Goal: Task Accomplishment & Management: Complete application form

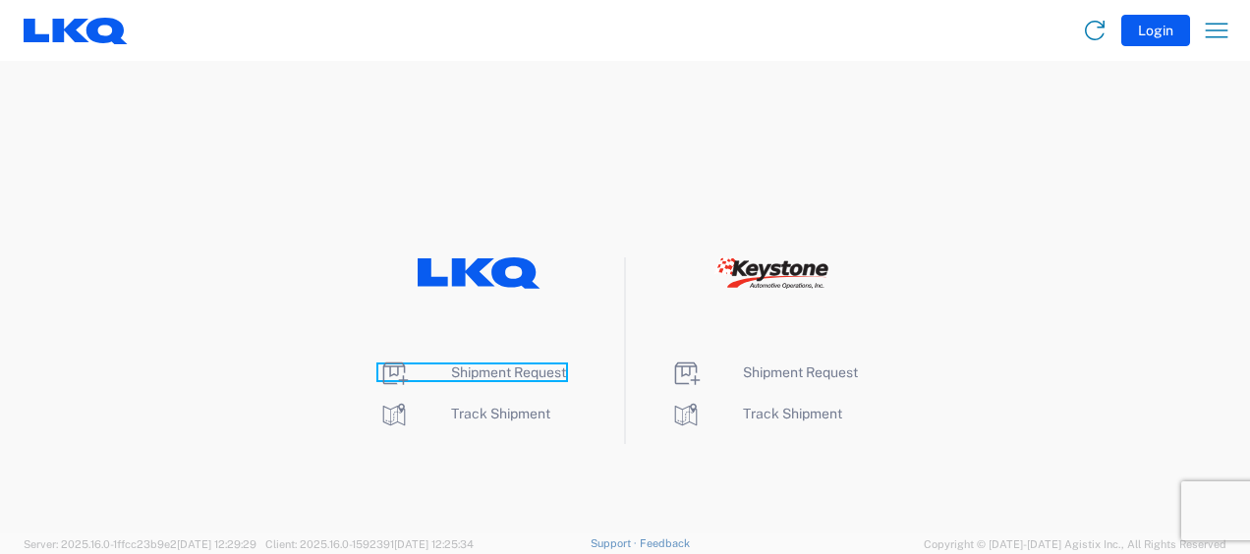
click at [491, 372] on span "Shipment Request" at bounding box center [508, 373] width 115 height 16
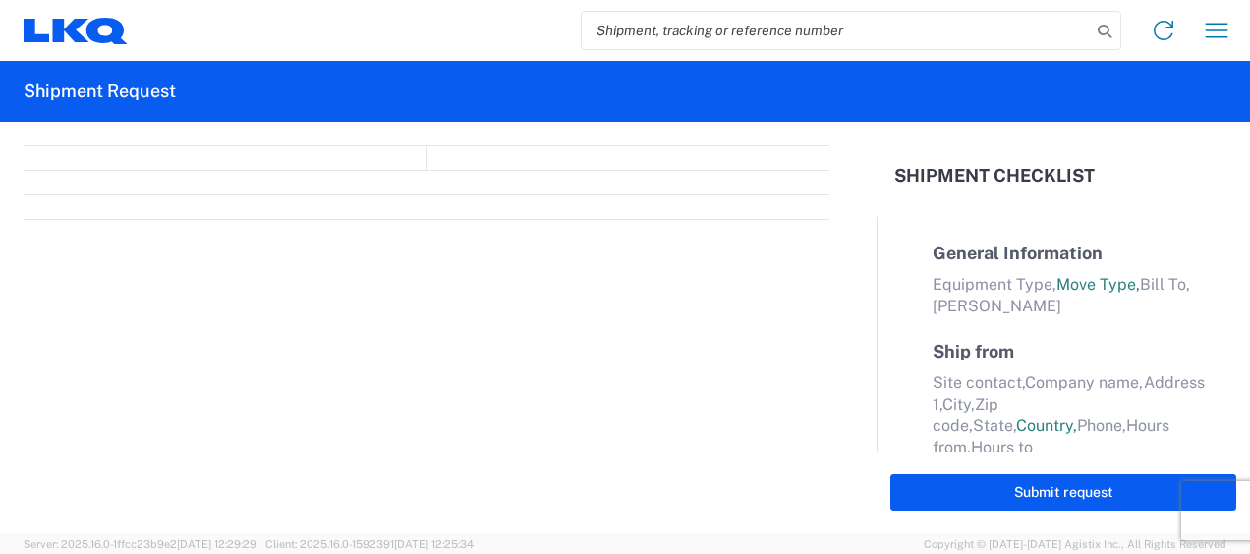
select select "FULL"
select select "LBS"
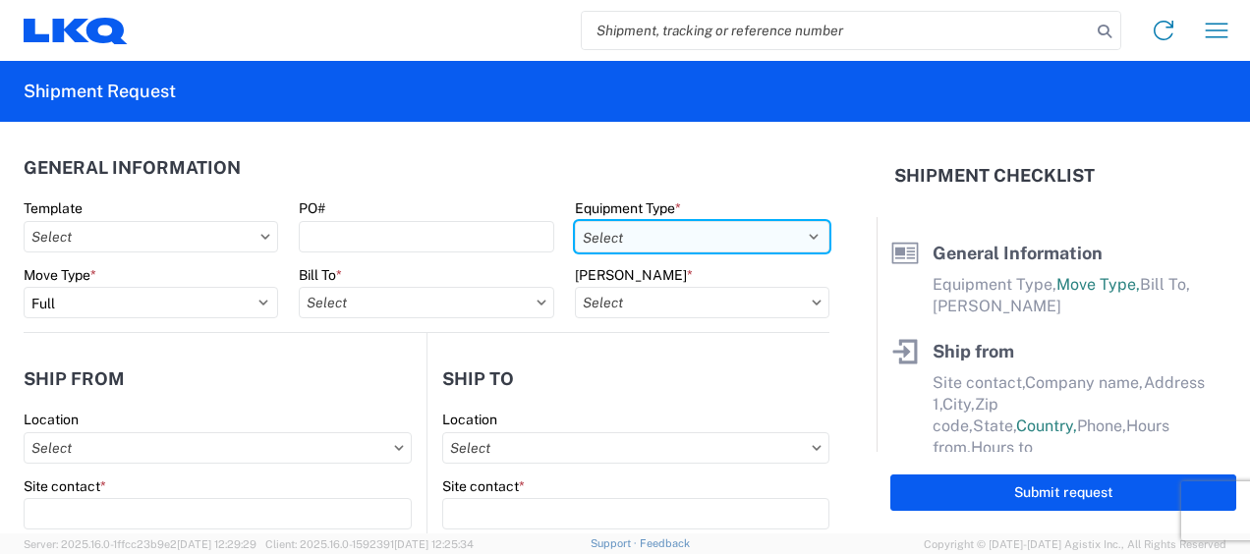
click at [761, 234] on select "Select 53’ Dry Van Flatbed Dropdeck (van) Lowboy (flatbed) Rail" at bounding box center [702, 236] width 254 height 31
select select "STDV"
click at [575, 221] on select "Select 53’ Dry Van Flatbed Dropdeck (van) Lowboy (flatbed) Rail" at bounding box center [702, 236] width 254 height 31
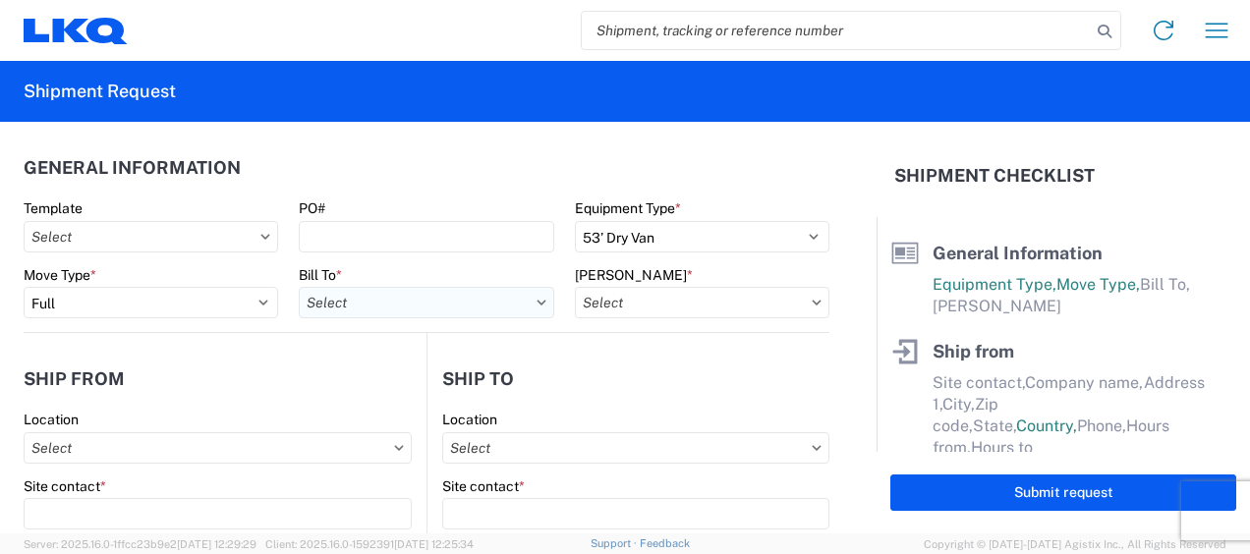
click at [444, 311] on input "Bill To *" at bounding box center [426, 302] width 254 height 31
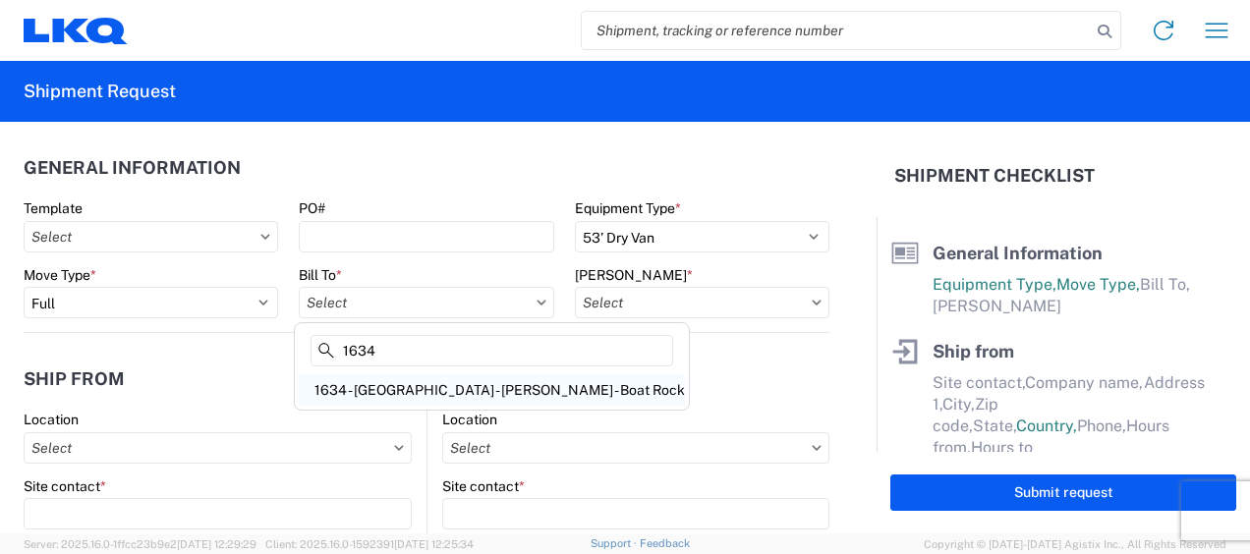
type input "1634"
click at [424, 396] on div "1634 - Atlanta - Knopf - Boat Rock" at bounding box center [492, 389] width 386 height 31
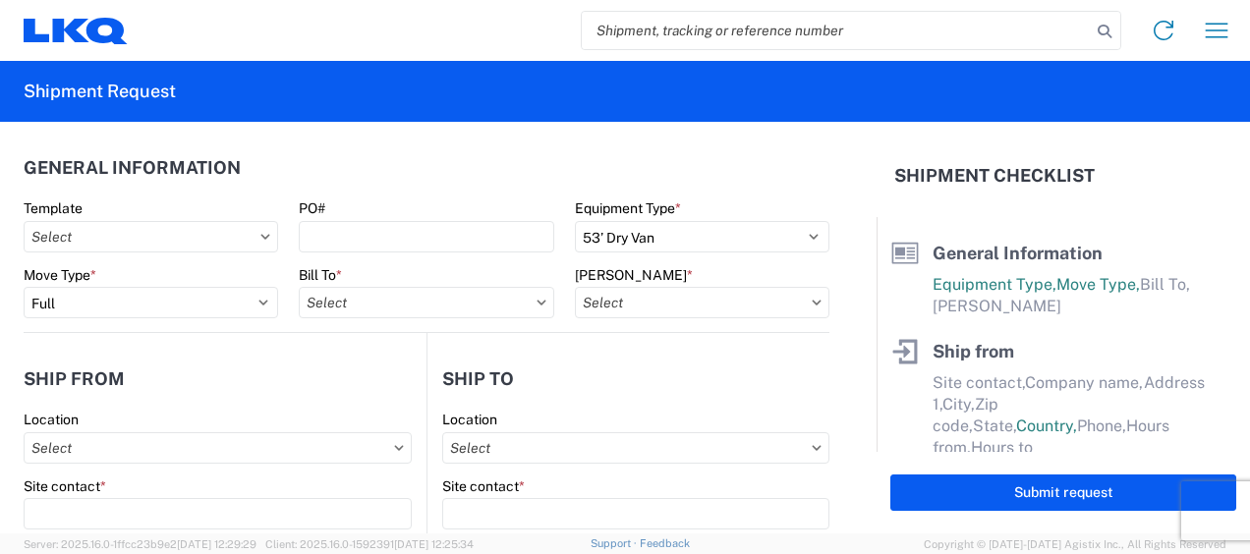
type input "1634 - Atlanta - Knopf - Boat Rock"
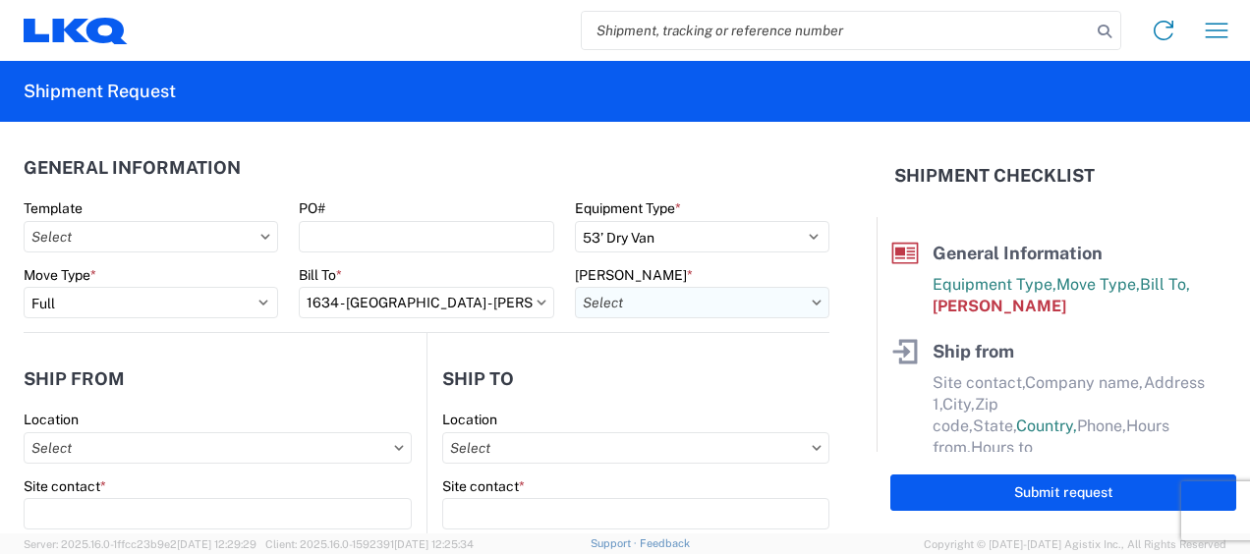
click at [733, 301] on input "Bill Code *" at bounding box center [702, 302] width 254 height 31
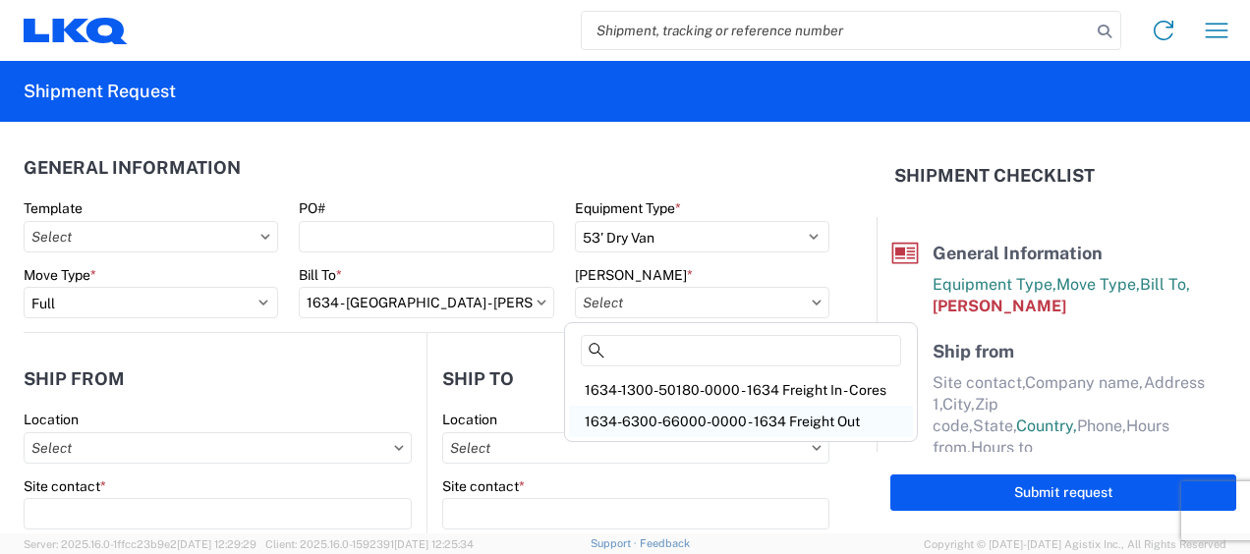
click at [756, 419] on div "1634-6300-66000-0000 - 1634 Freight Out" at bounding box center [741, 421] width 344 height 31
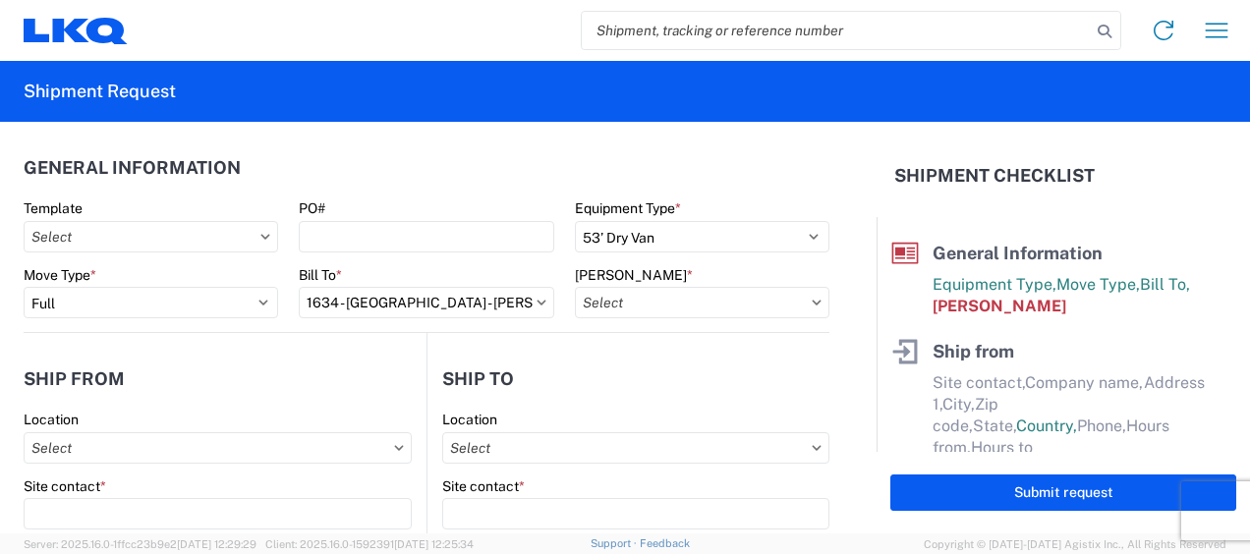
type input "1634-6300-66000-0000 - 1634 Freight Out"
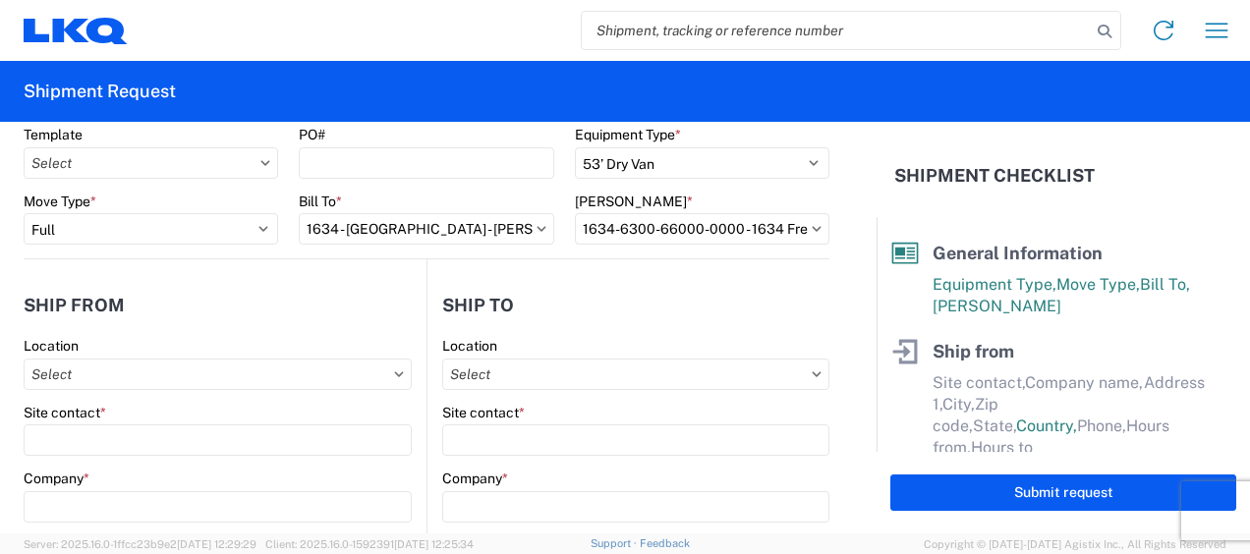
scroll to position [98, 0]
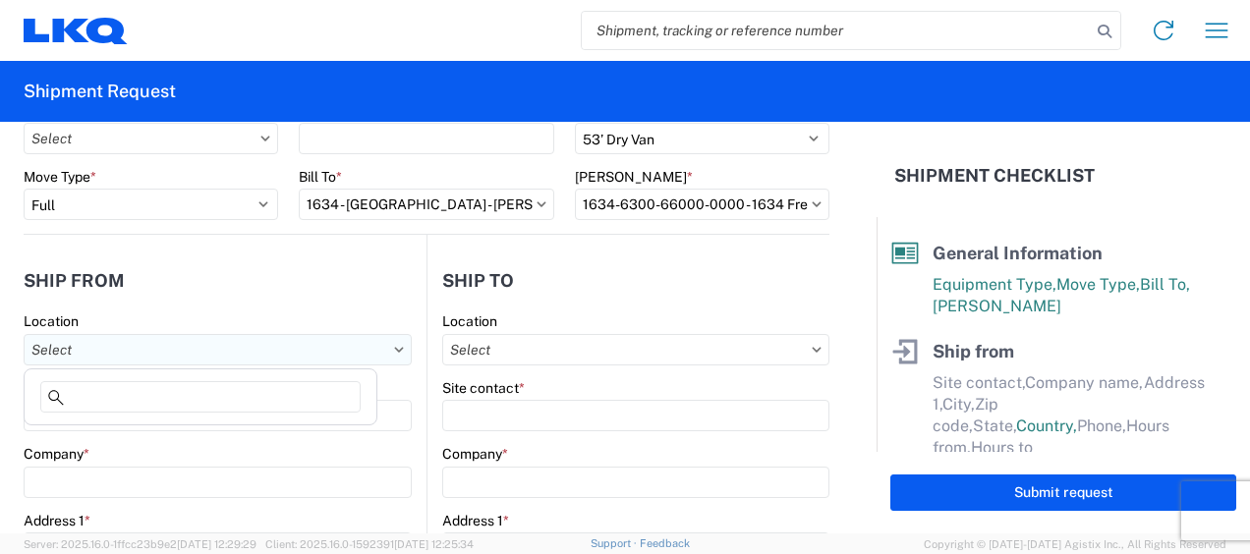
click at [186, 344] on input "Location" at bounding box center [218, 349] width 388 height 31
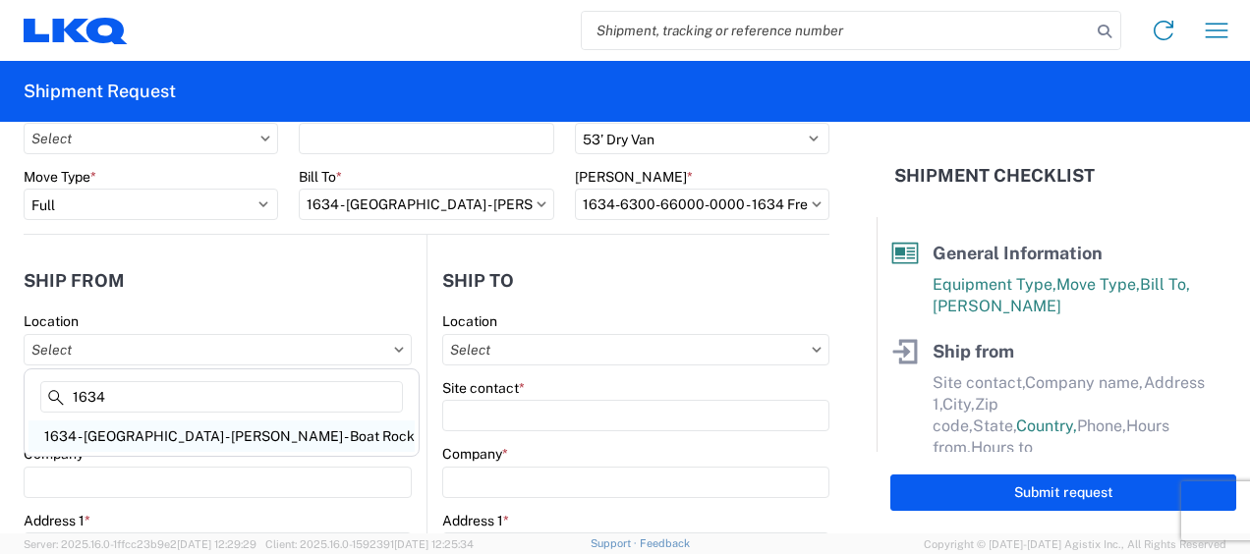
type input "1634"
click at [180, 434] on div "1634 - Atlanta - Knopf - Boat Rock" at bounding box center [221, 436] width 386 height 31
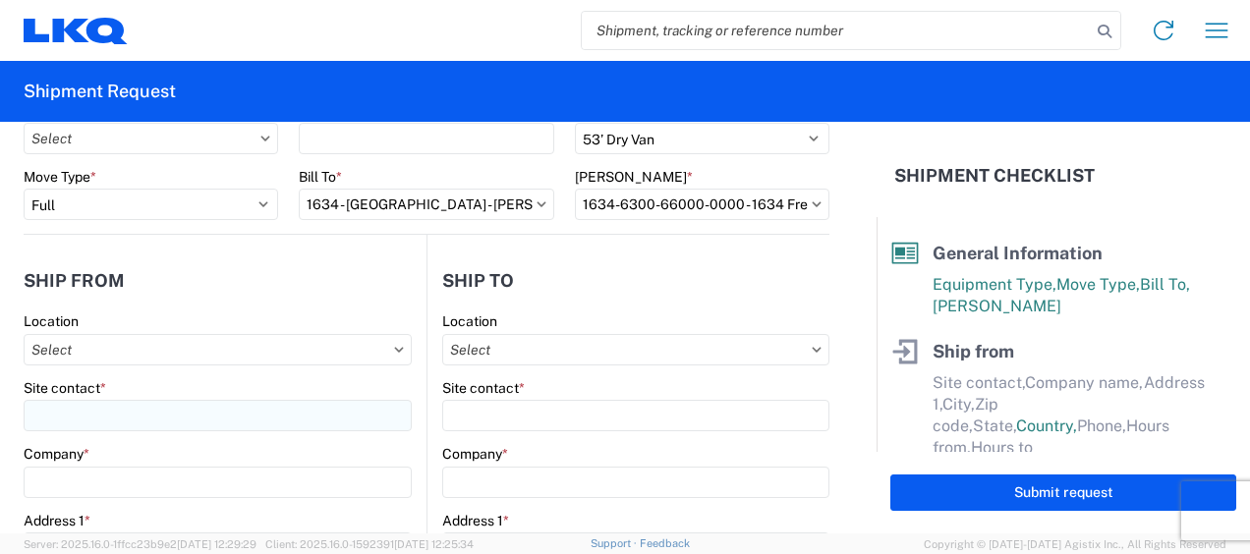
type input "1634 - Atlanta - Knopf - Boat Rock"
type input "LKQ Corporation"
type input "6320 Boat Rock Blvd SW"
type input "Atlanta"
type input "30336"
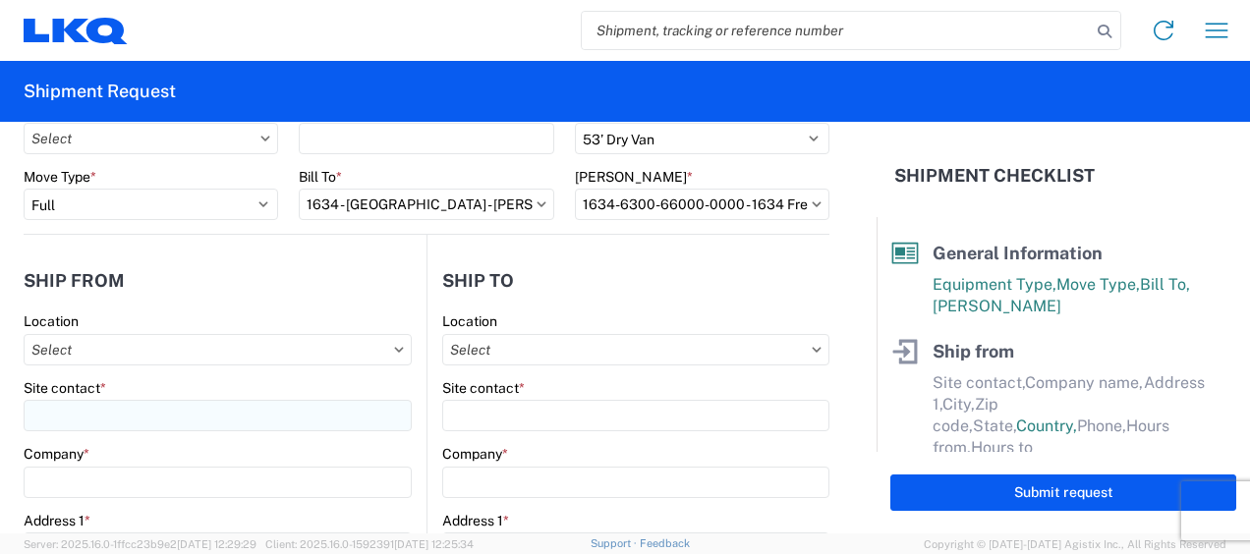
select select "GA"
select select "US"
type input "678-399-8501"
type input "00:00"
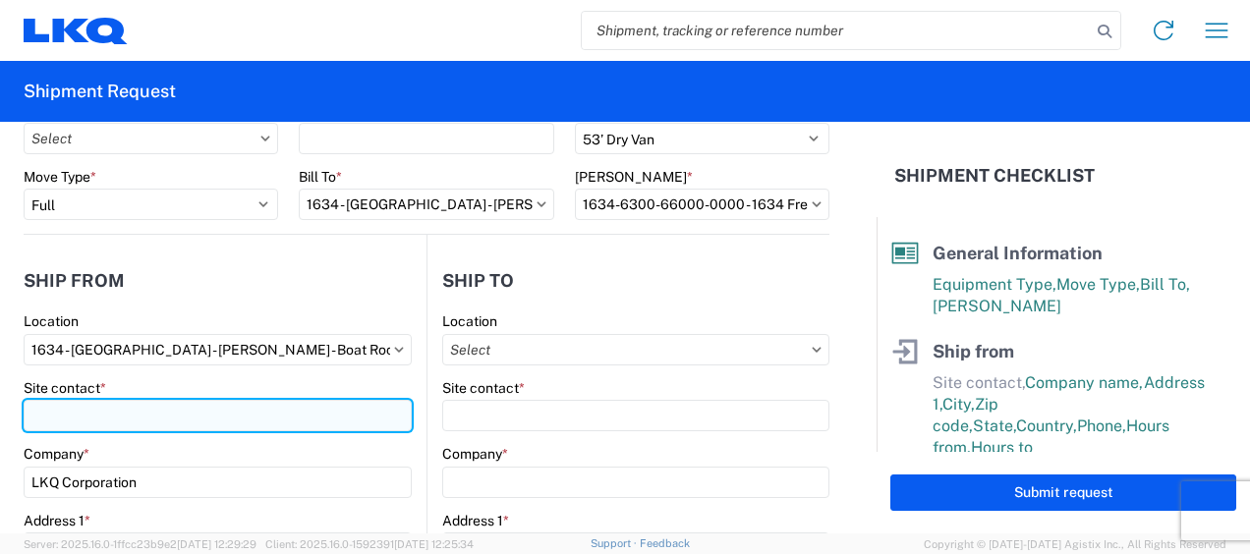
click at [87, 417] on input "Site contact *" at bounding box center [218, 415] width 388 height 31
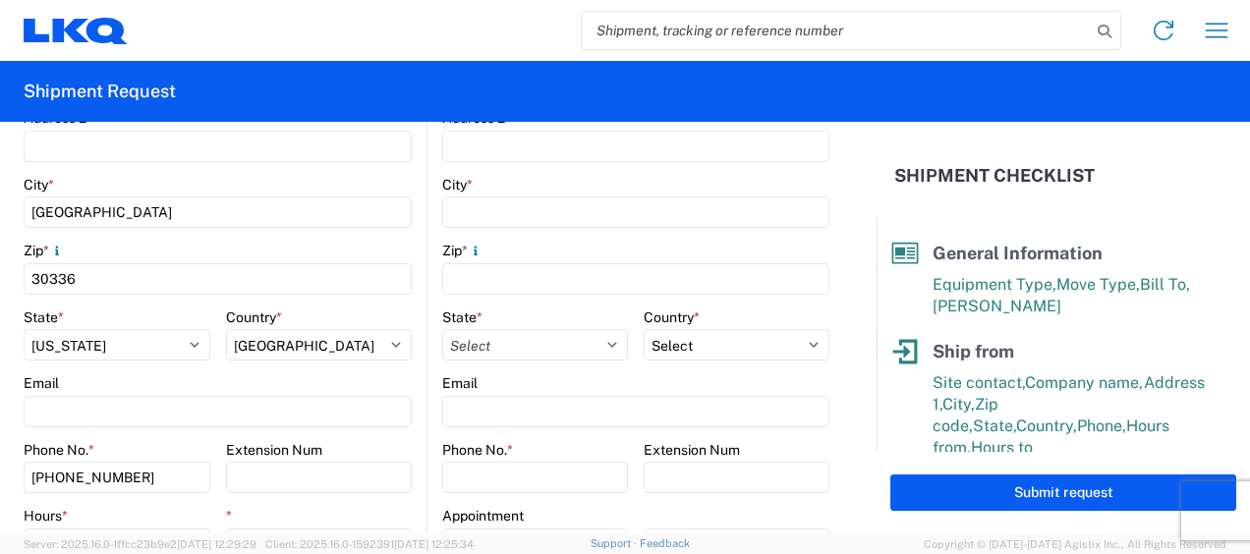
scroll to position [590, 0]
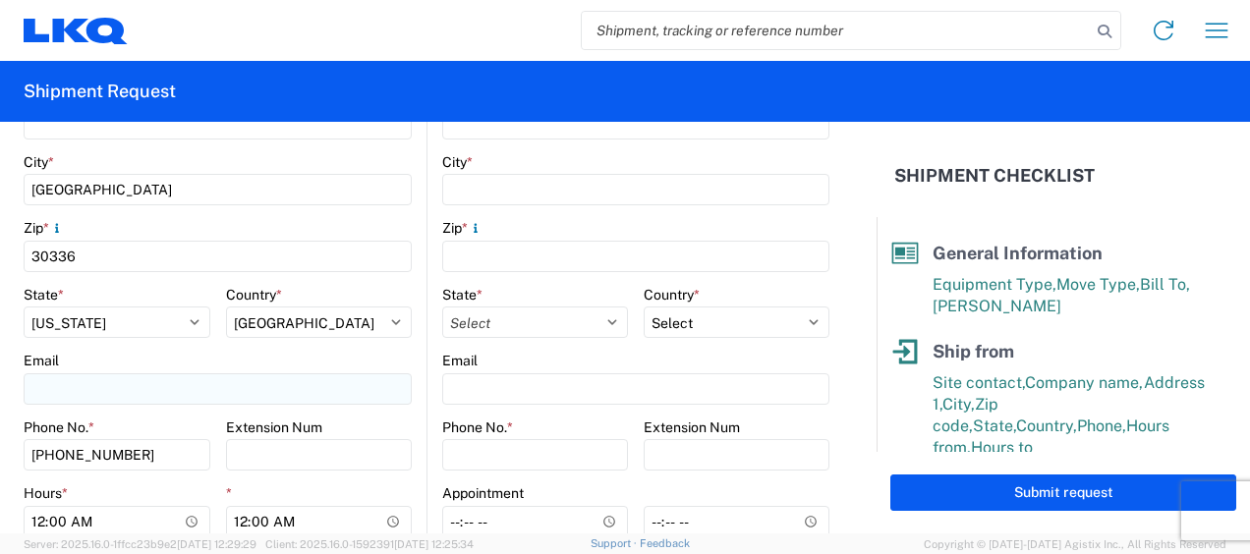
type input "jason v"
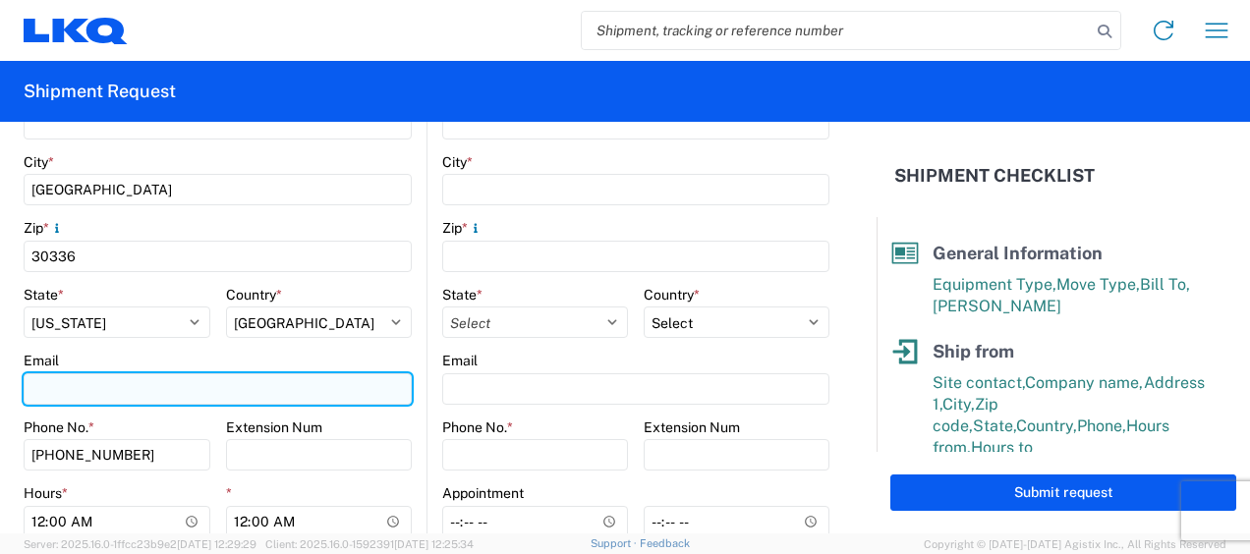
click at [130, 392] on input "Email" at bounding box center [218, 388] width 388 height 31
type input "mjvoyles@lkqcorp.com"
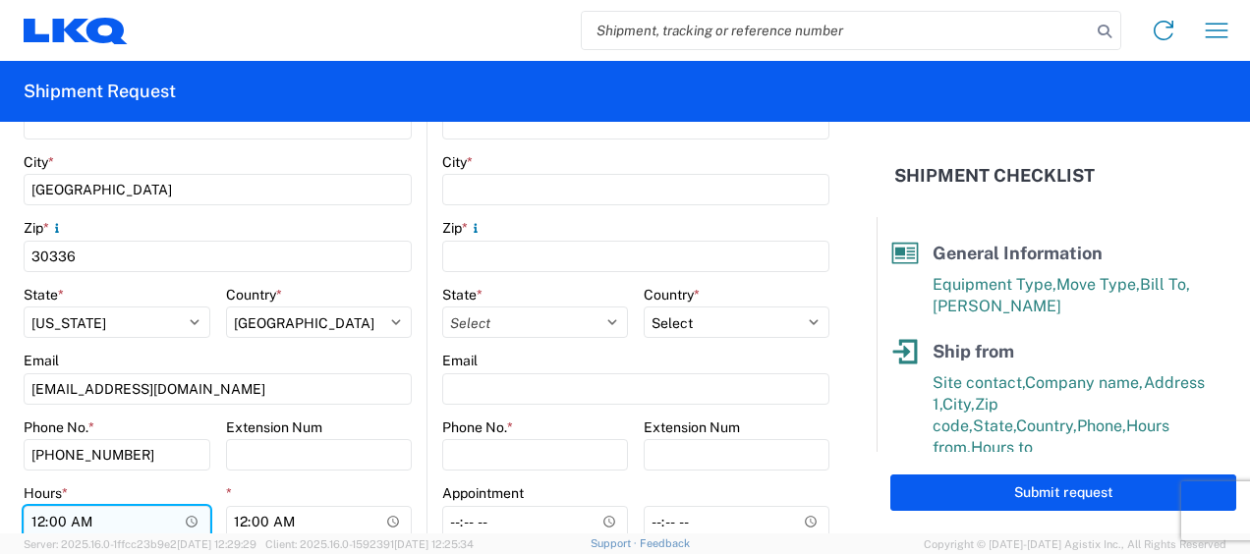
click at [36, 521] on input "00:00" at bounding box center [117, 521] width 187 height 31
type input "07:00"
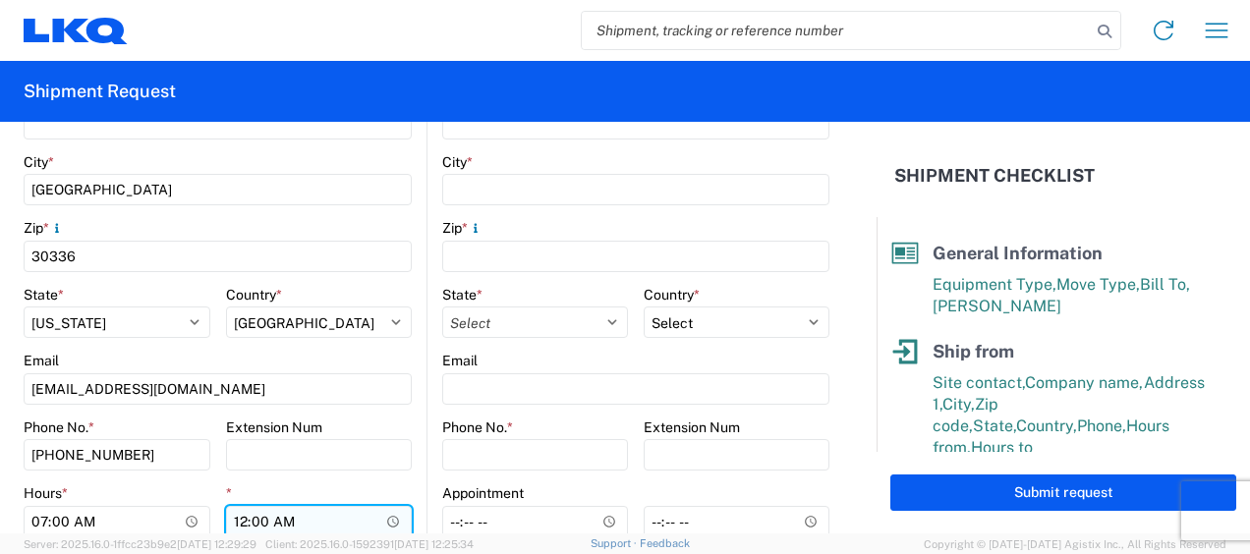
click at [237, 519] on input "00:00" at bounding box center [319, 521] width 187 height 31
click at [283, 522] on input "01:00" at bounding box center [319, 521] width 187 height 31
type input "13:00"
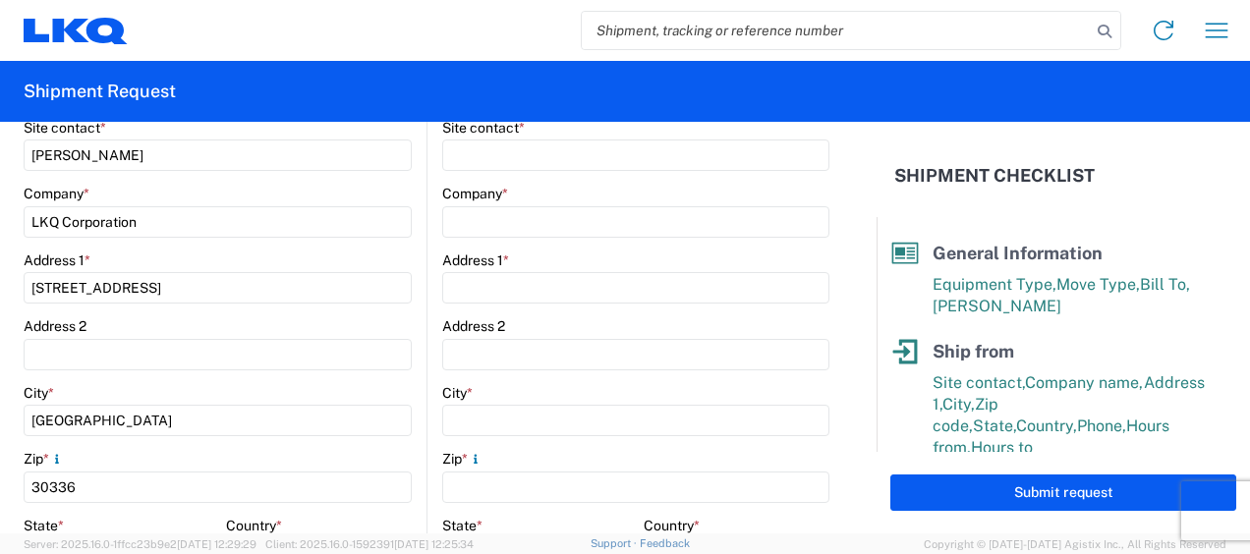
scroll to position [197, 0]
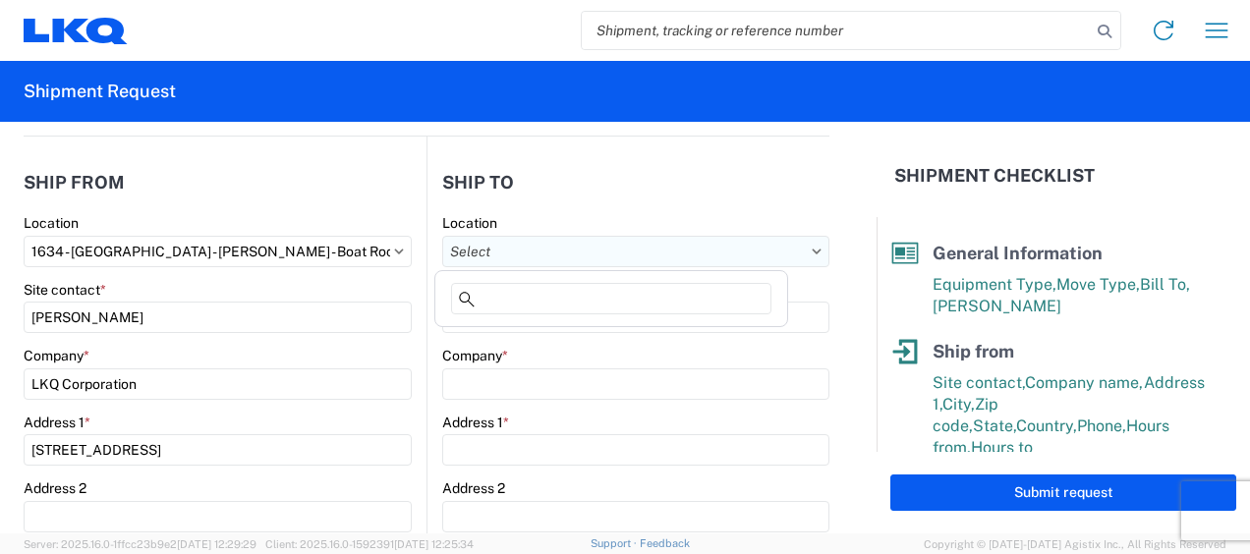
click at [716, 245] on input "Location" at bounding box center [635, 251] width 387 height 31
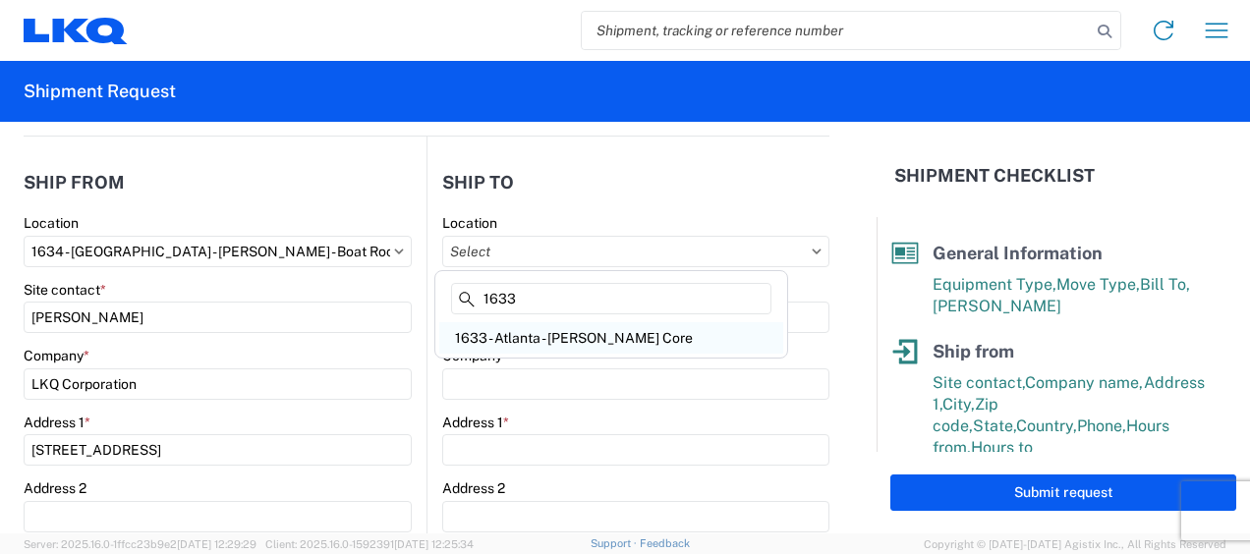
type input "1633"
click at [552, 332] on div "1633 - Atlanta - Knopf Core" at bounding box center [611, 337] width 344 height 31
select select "US"
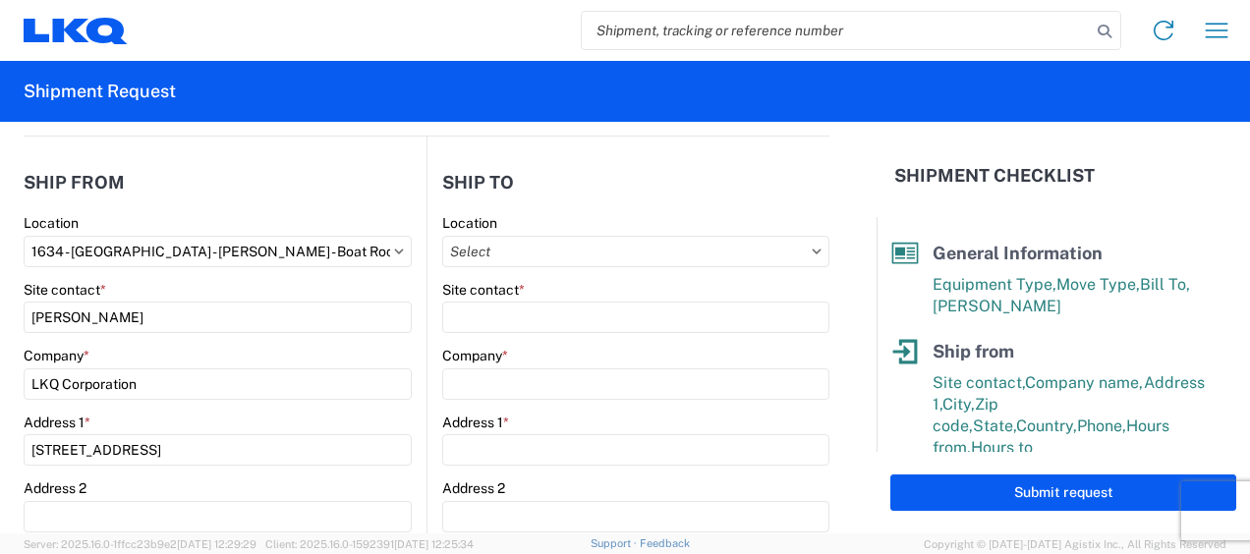
type input "1633 - Atlanta - Knopf Core"
type input "LKQ Corporation"
type input "4585 Frederick Dr SW"
type input "Atlanta"
type input "30336"
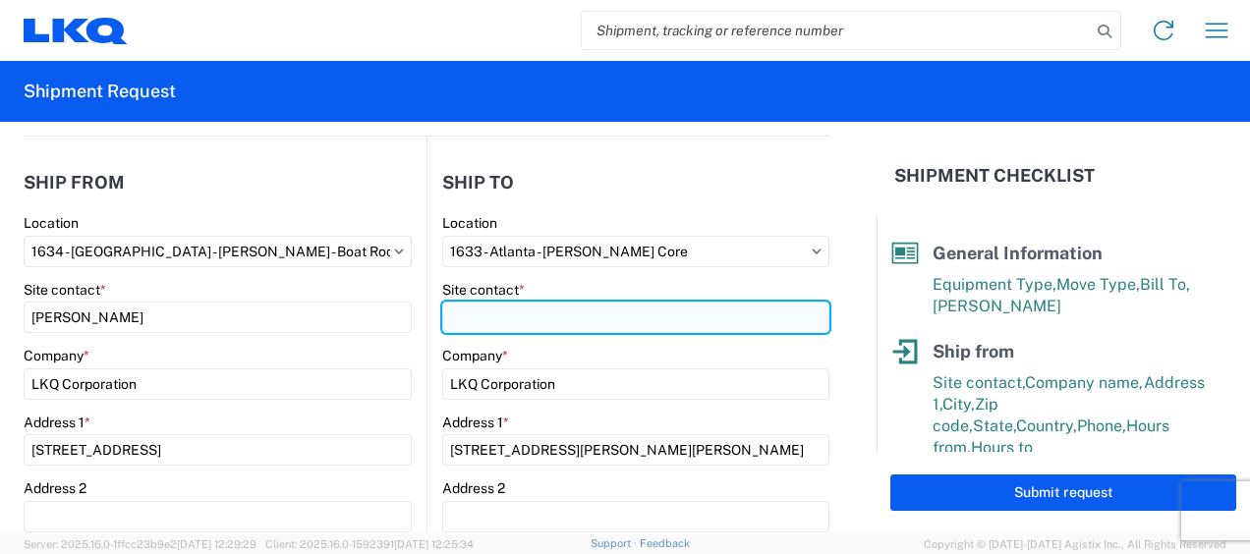
click at [511, 315] on input "Site contact *" at bounding box center [635, 317] width 387 height 31
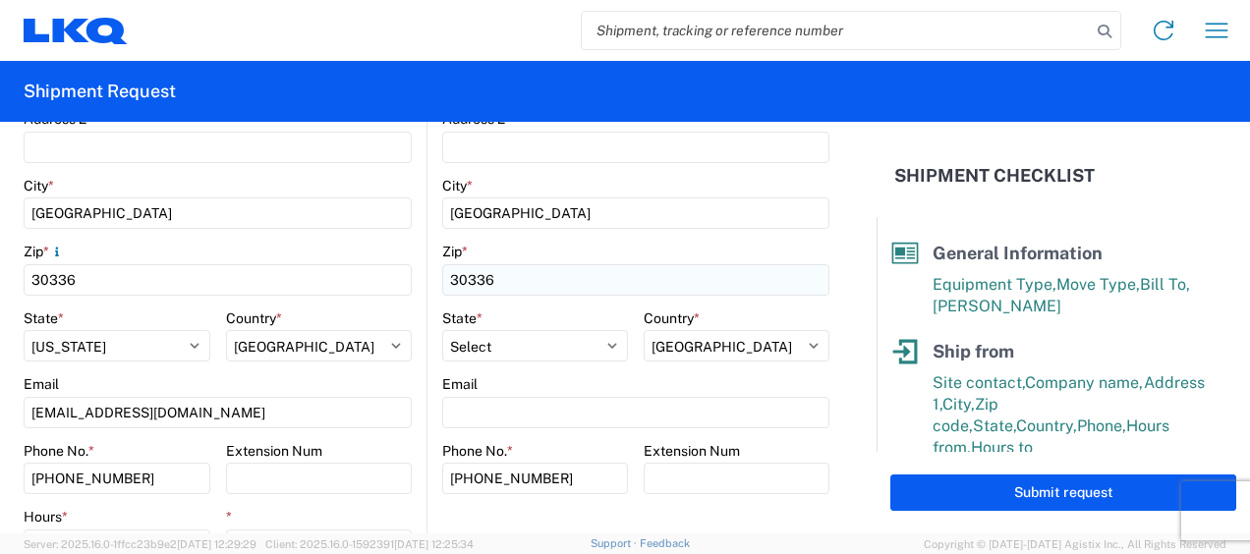
scroll to position [590, 0]
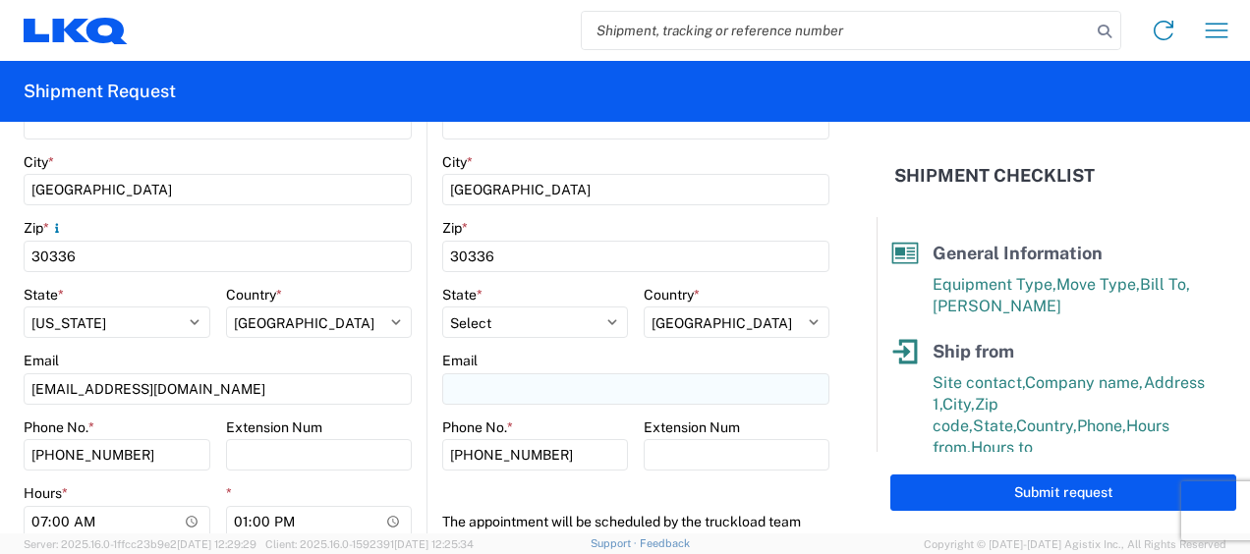
type input "rafael lopez"
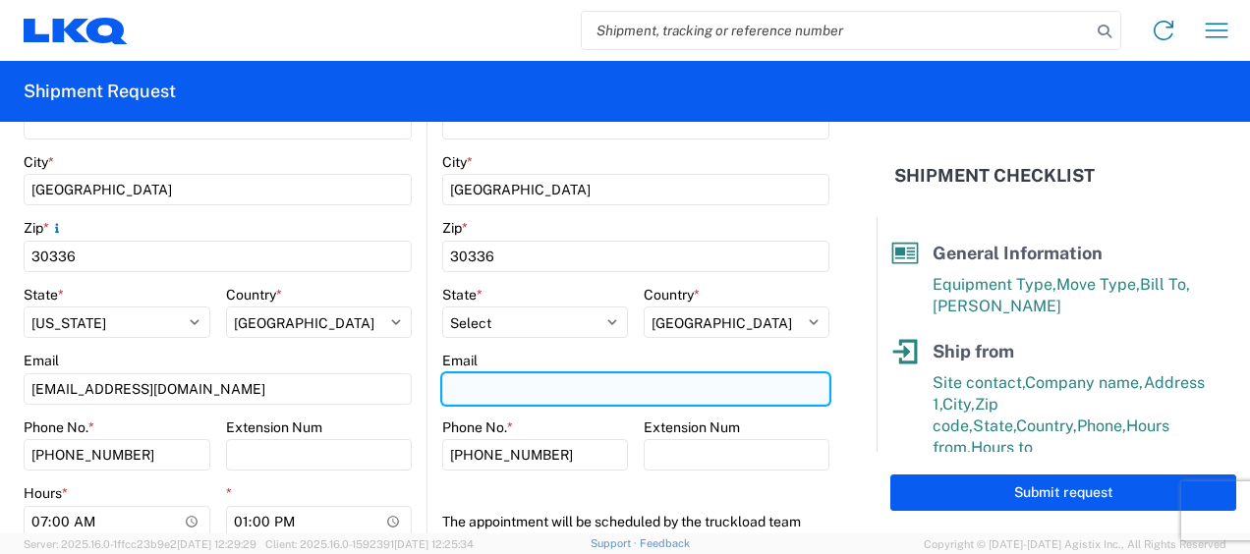
click at [505, 392] on input "Email" at bounding box center [635, 388] width 387 height 31
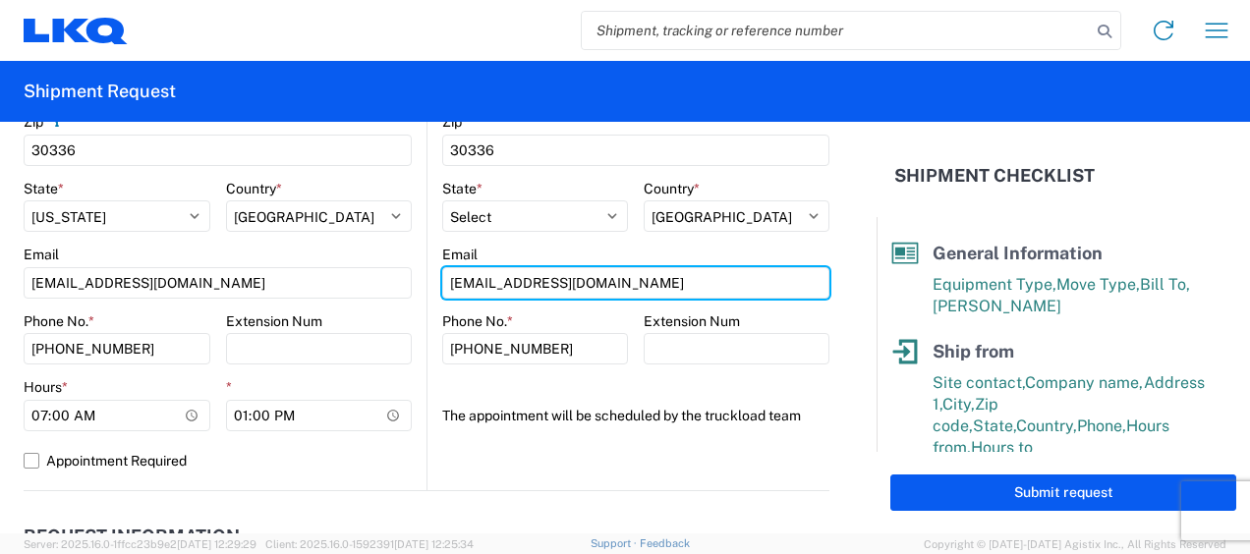
scroll to position [884, 0]
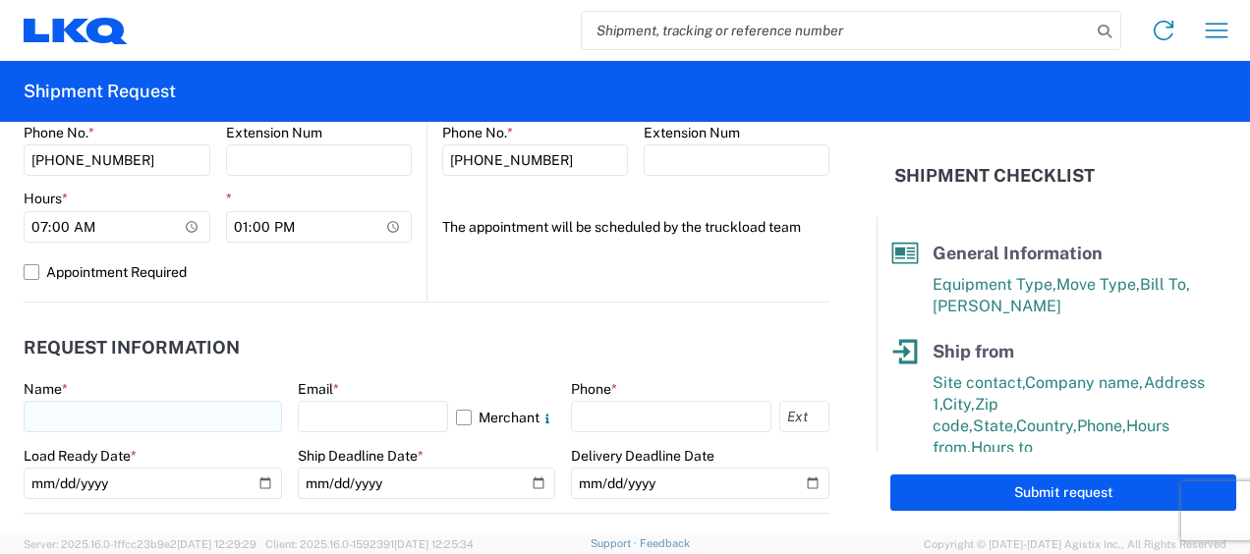
type input "rafxlopez@lkqcorp.com"
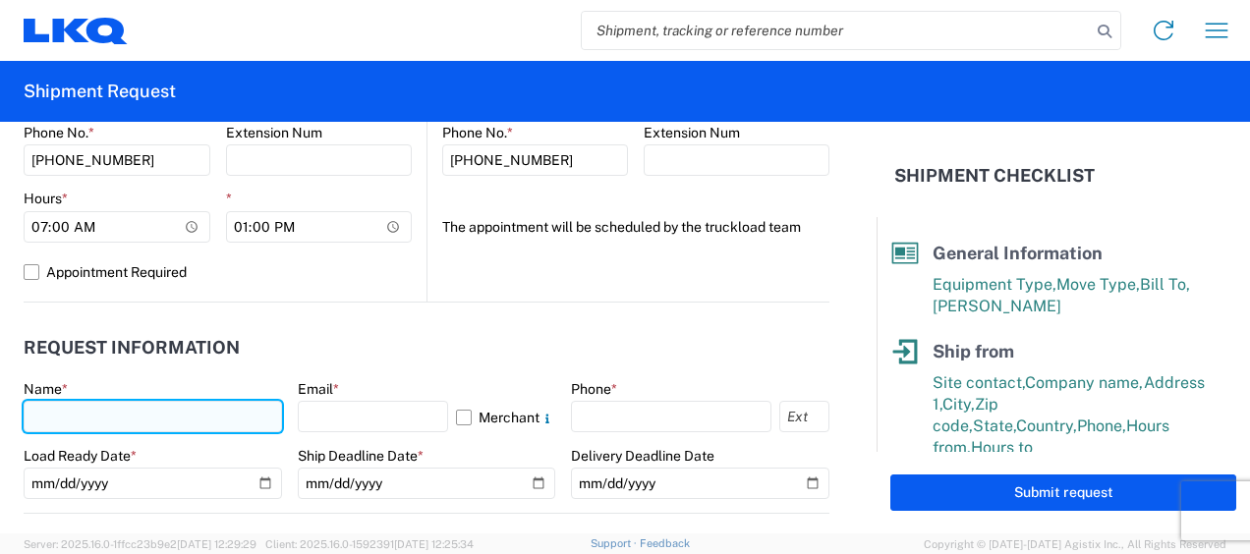
click at [38, 413] on input "text" at bounding box center [153, 416] width 258 height 31
type input "jason v"
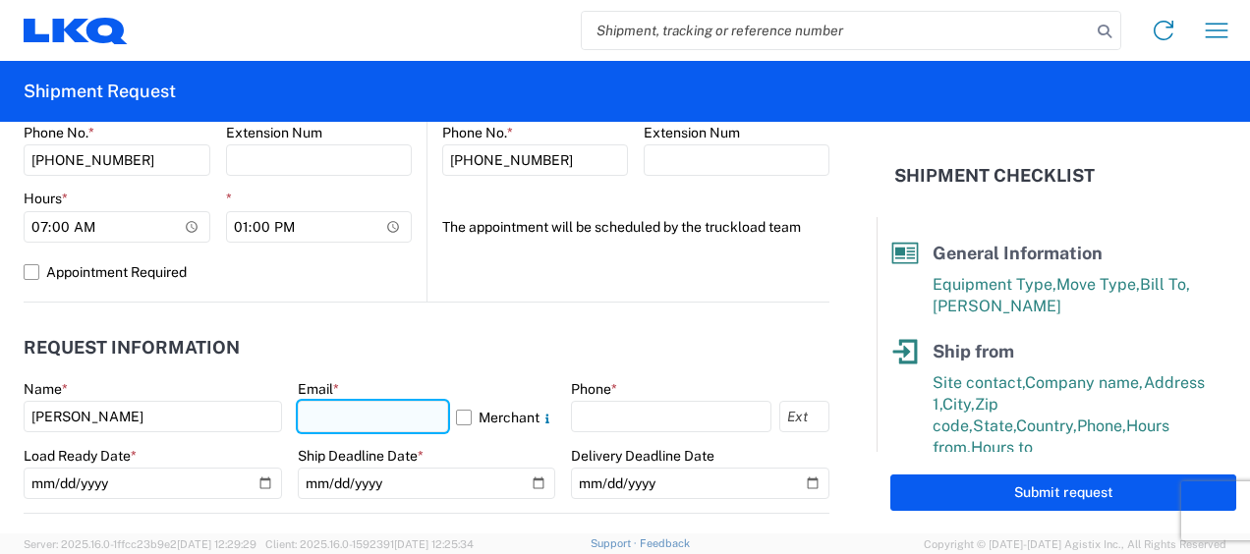
click at [417, 415] on input "text" at bounding box center [373, 416] width 151 height 31
type input "mjvoyles@lkqcorp.com"
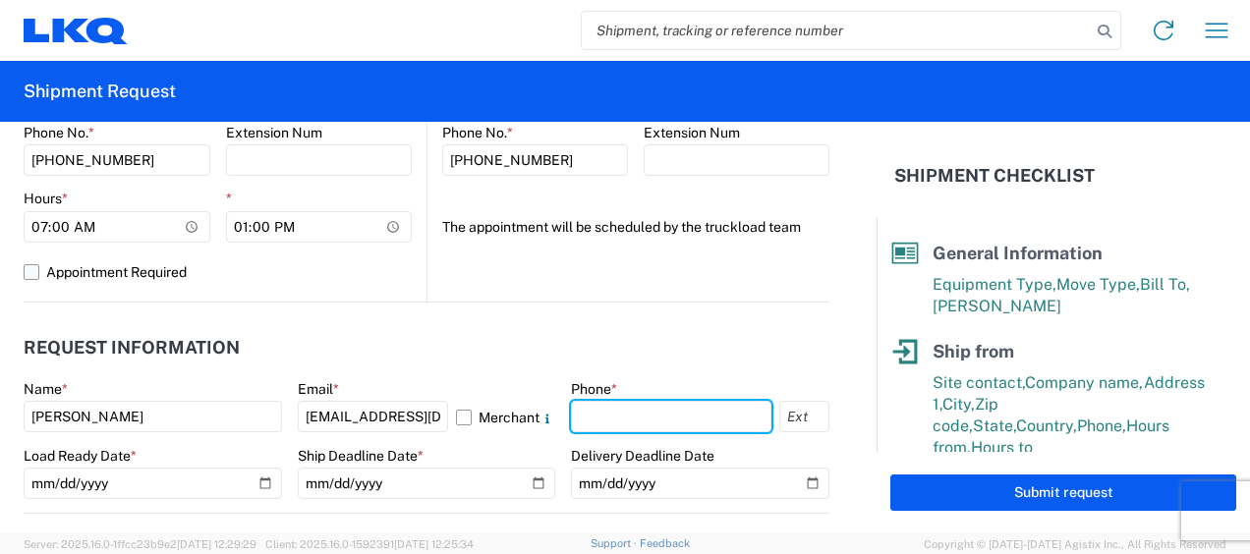
type input "6783998501"
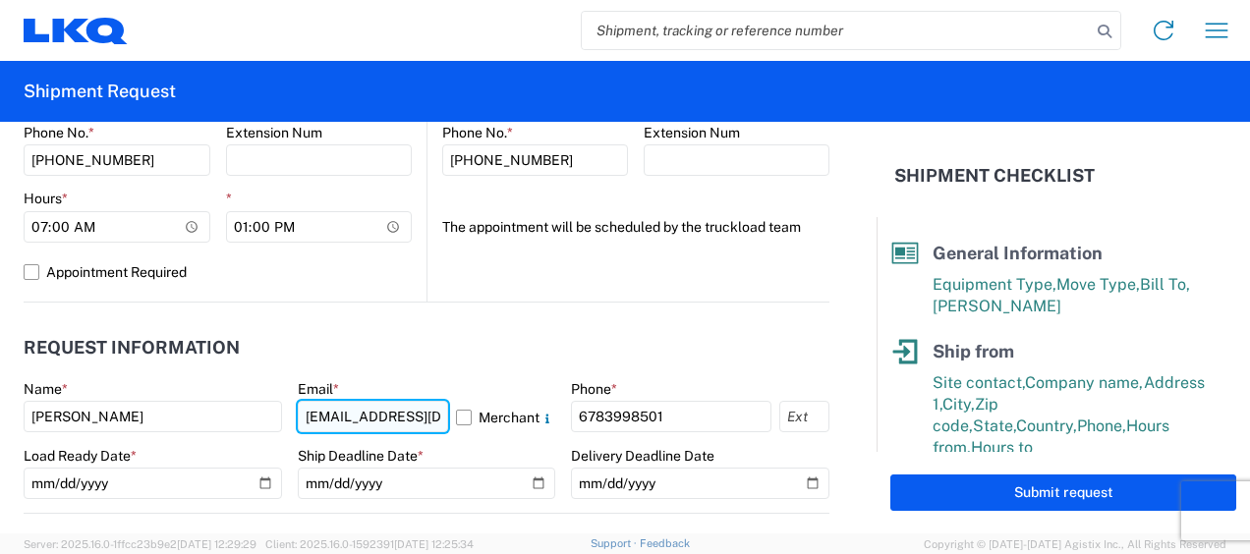
click at [354, 417] on input "acgarcia@lkqcorp.com" at bounding box center [373, 416] width 151 height 31
type input "mjvoyles@lkqcorp.com"
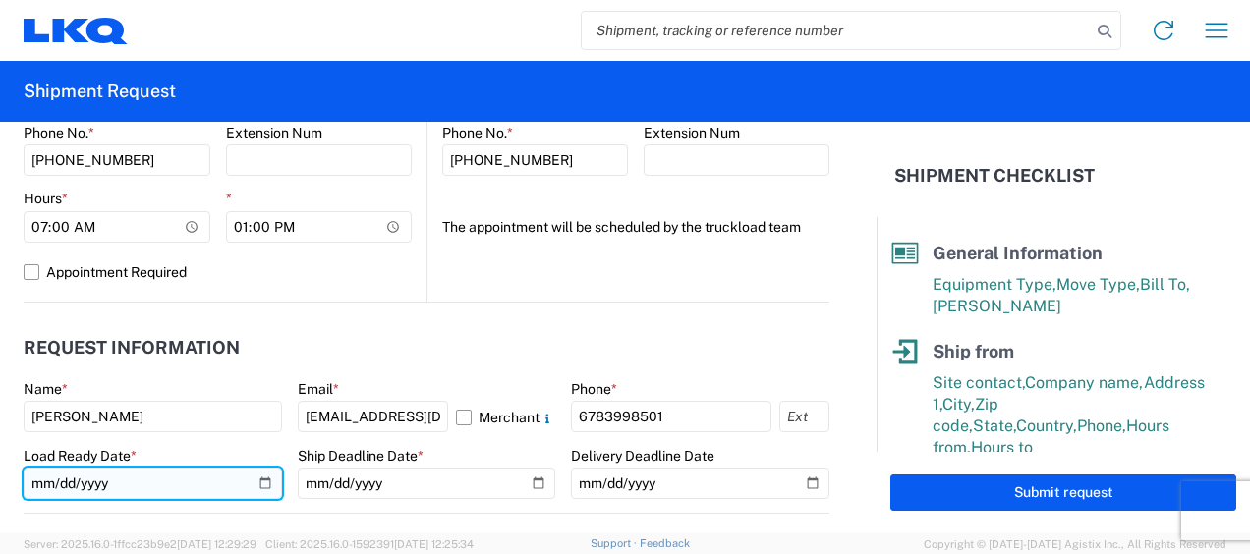
click at [41, 485] on input "date" at bounding box center [153, 483] width 258 height 31
type input "2025-08-14"
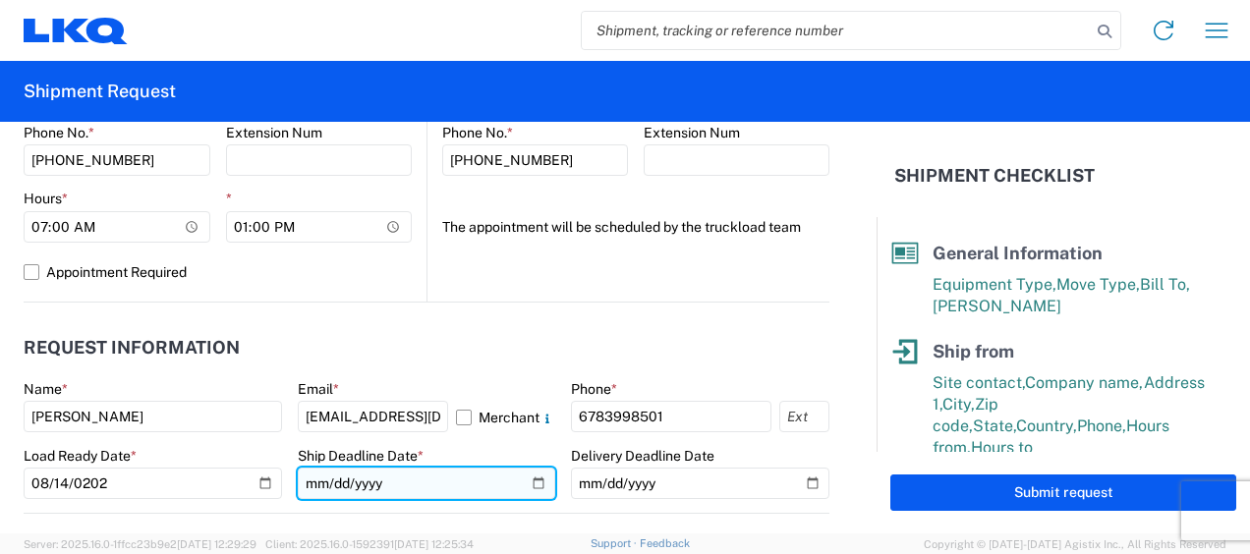
click at [304, 484] on input "date" at bounding box center [427, 483] width 258 height 31
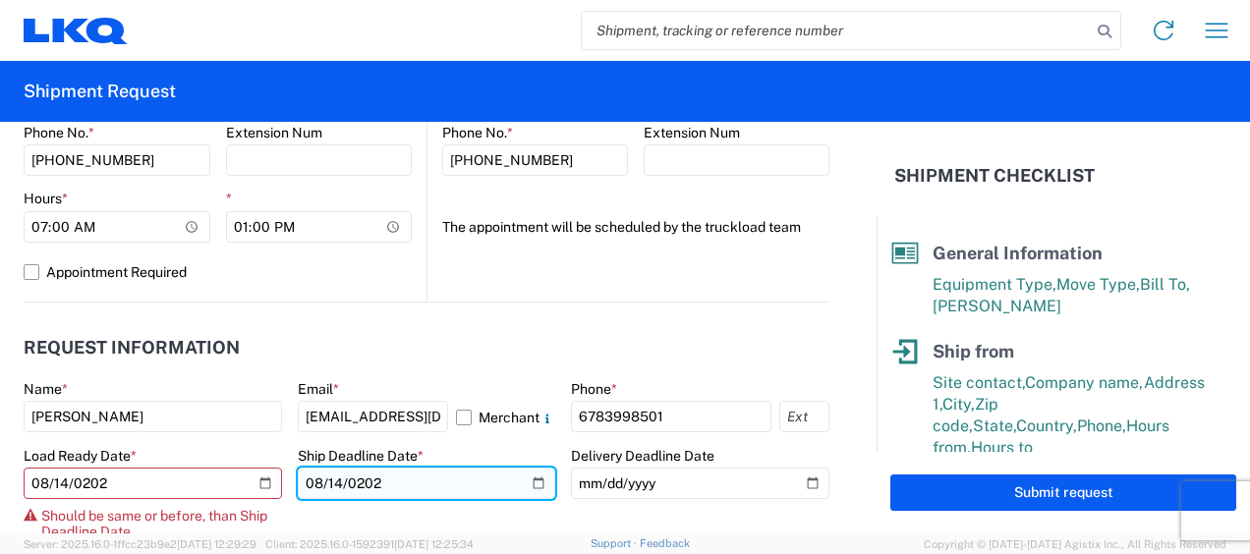
type input "2025-08-14"
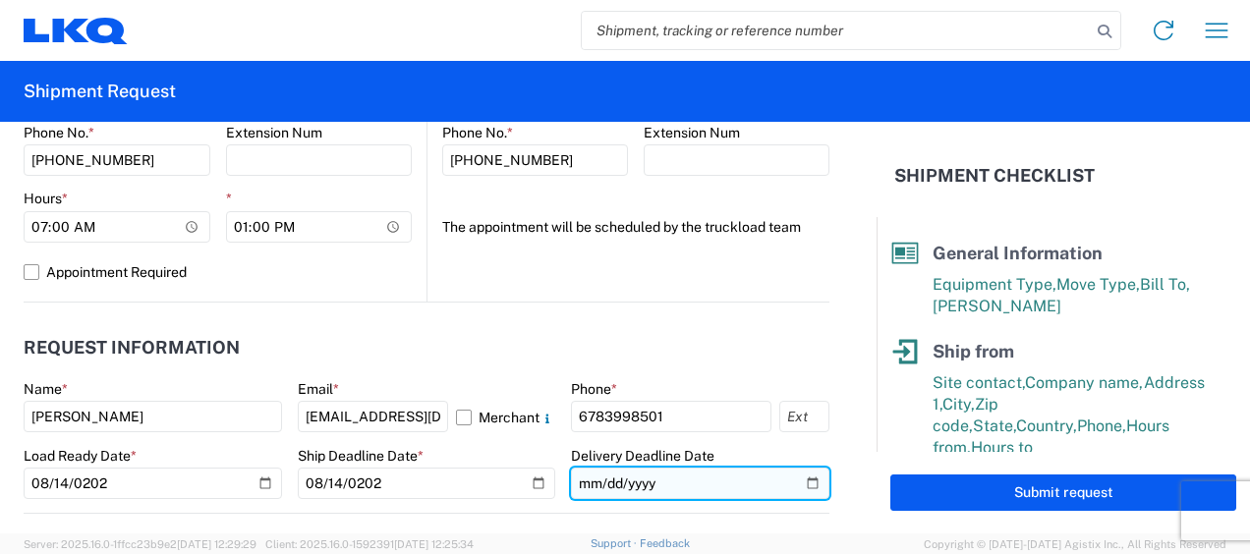
click at [576, 481] on input "date" at bounding box center [700, 483] width 258 height 31
type input "2025-08-14"
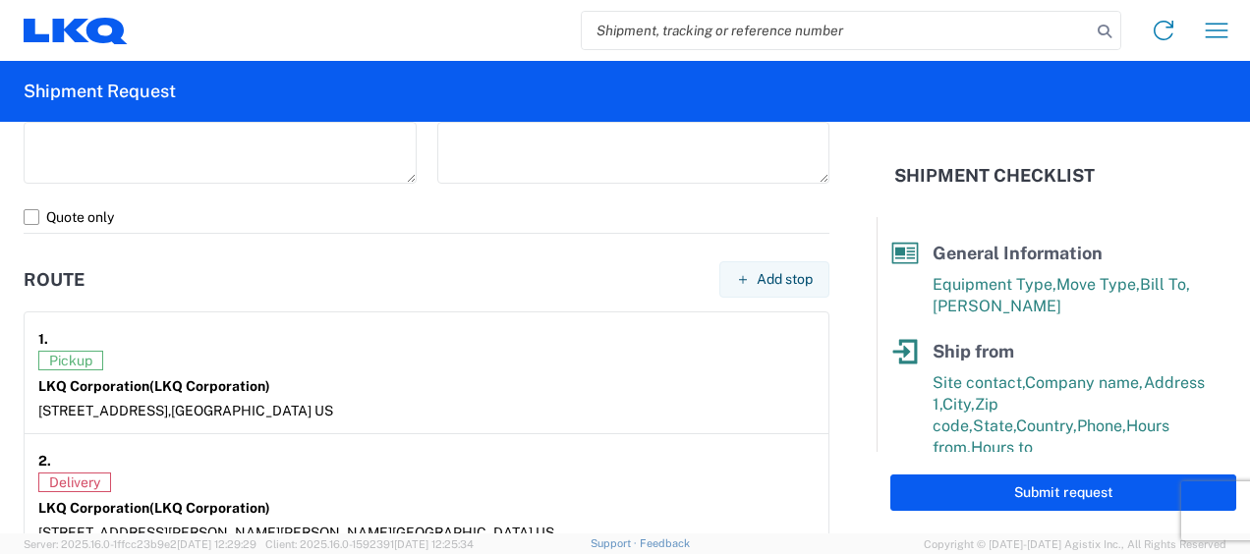
scroll to position [1572, 0]
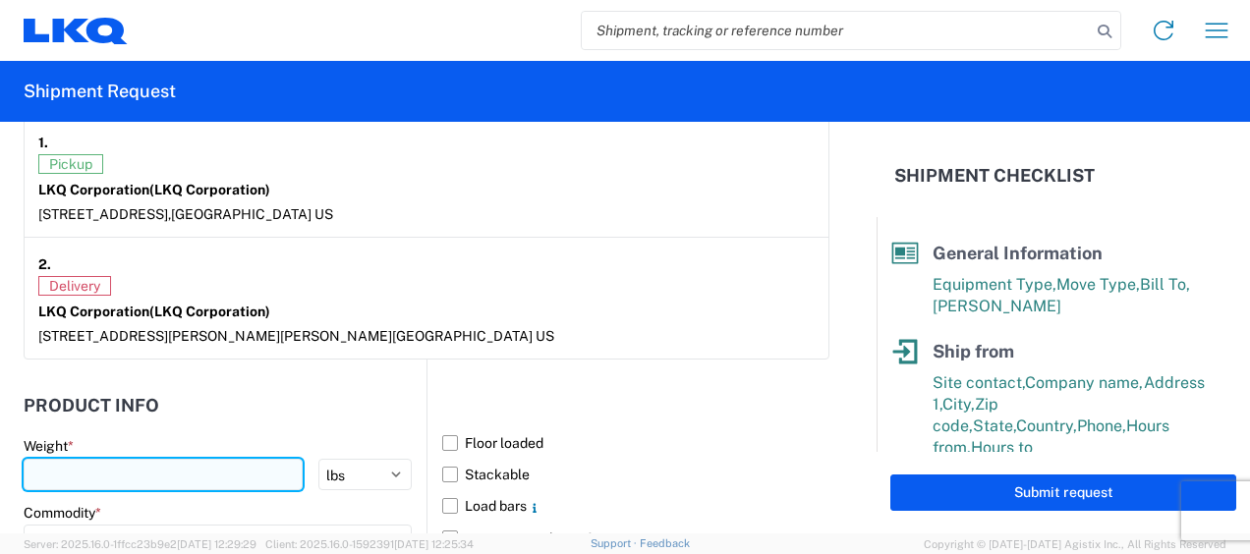
click at [187, 474] on input "number" at bounding box center [163, 474] width 279 height 31
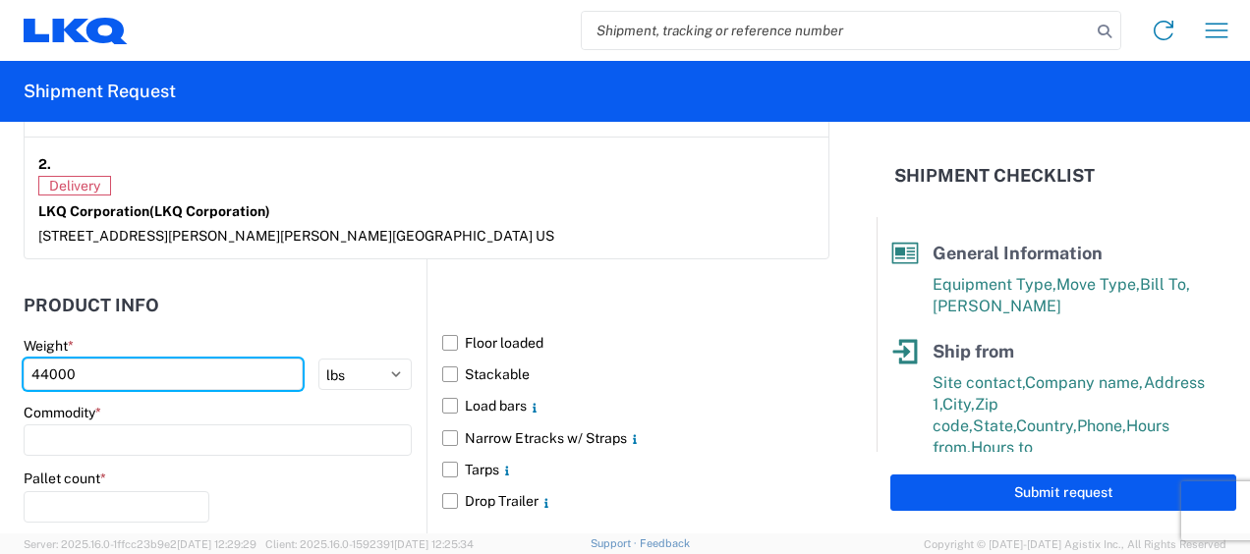
scroll to position [1769, 0]
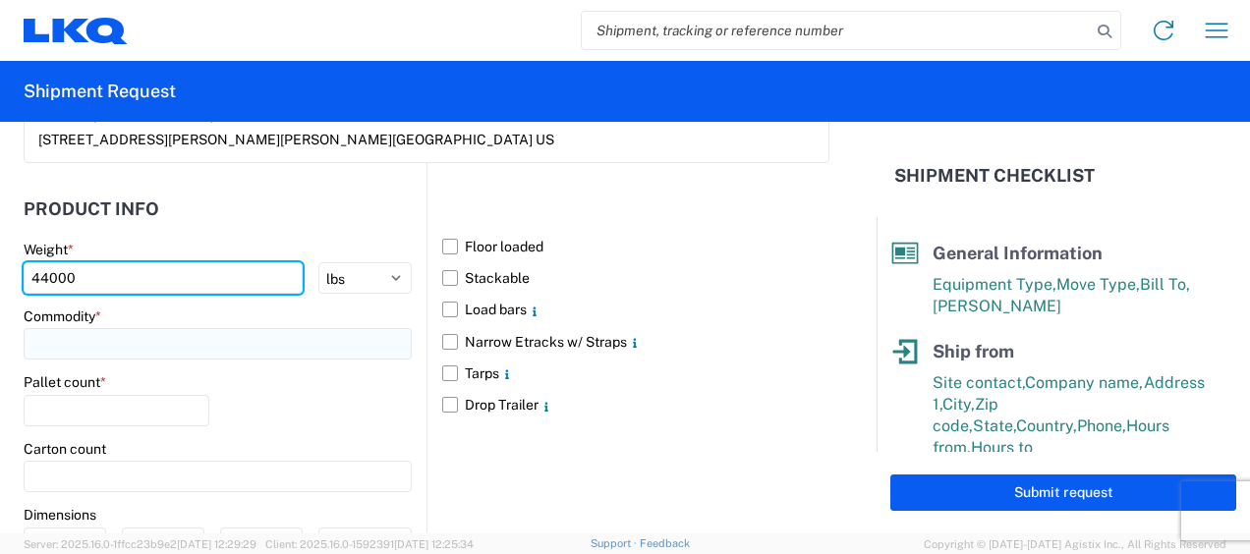
type input "44000"
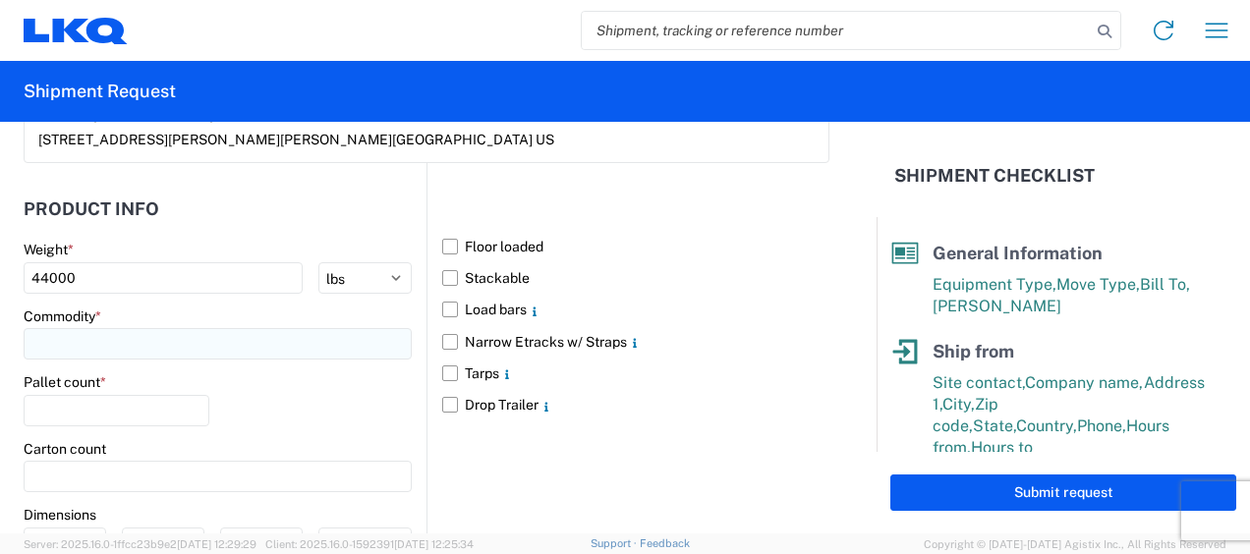
click at [196, 346] on input at bounding box center [218, 343] width 388 height 31
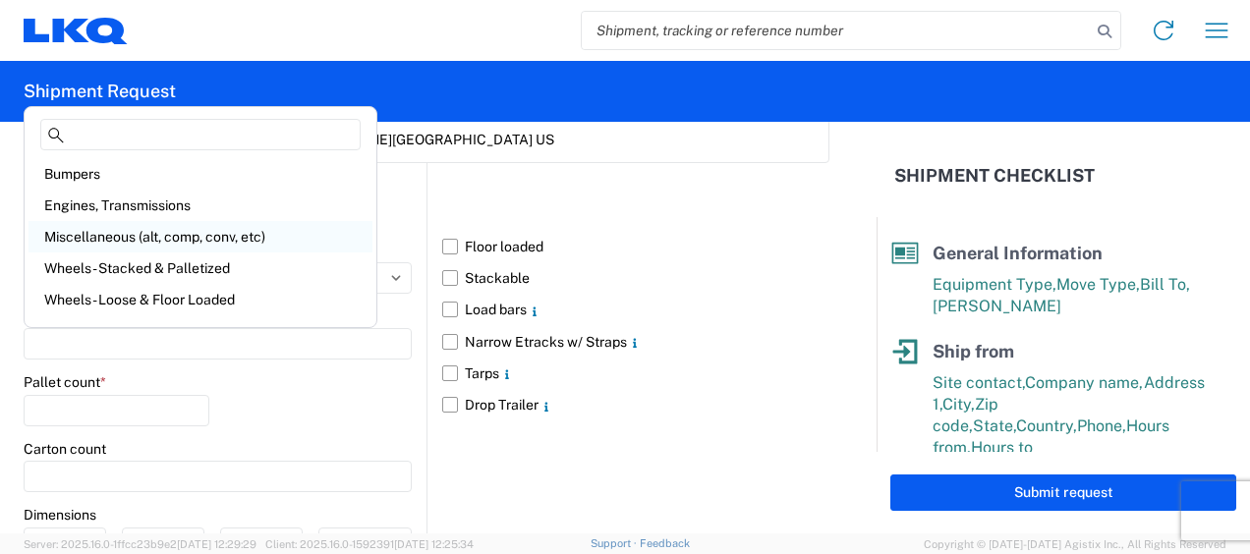
click at [163, 233] on div "Miscellaneous (alt, comp, conv, etc)" at bounding box center [200, 236] width 344 height 31
type input "Miscellaneous (alt, comp, conv, etc)"
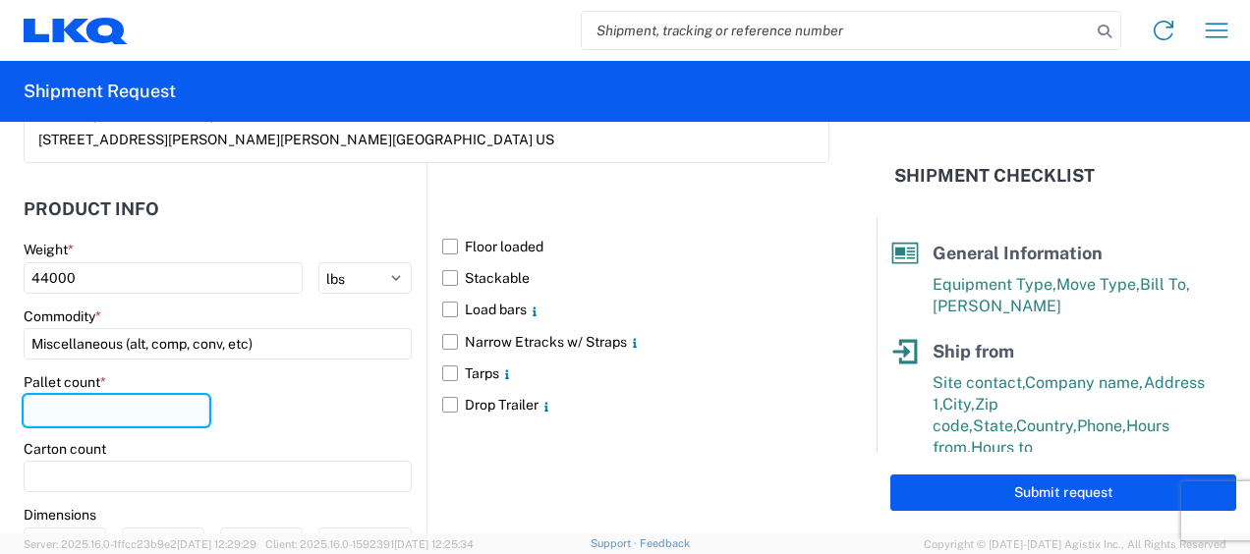
click at [116, 406] on input "number" at bounding box center [117, 410] width 186 height 31
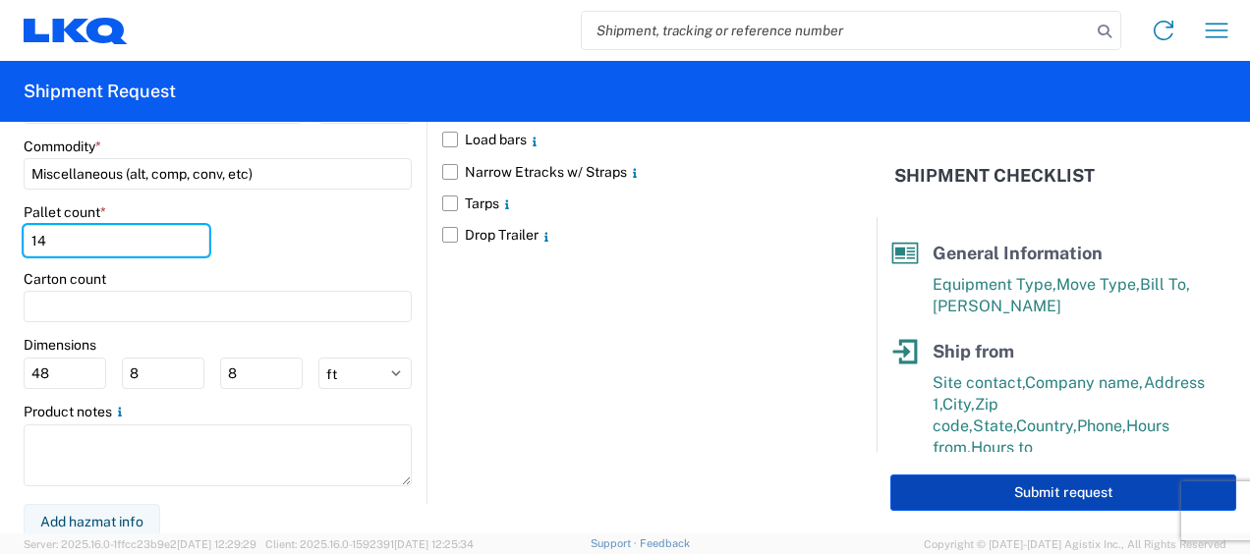
type input "14"
click at [1047, 497] on button "Submit request" at bounding box center [1063, 493] width 346 height 36
select select "US"
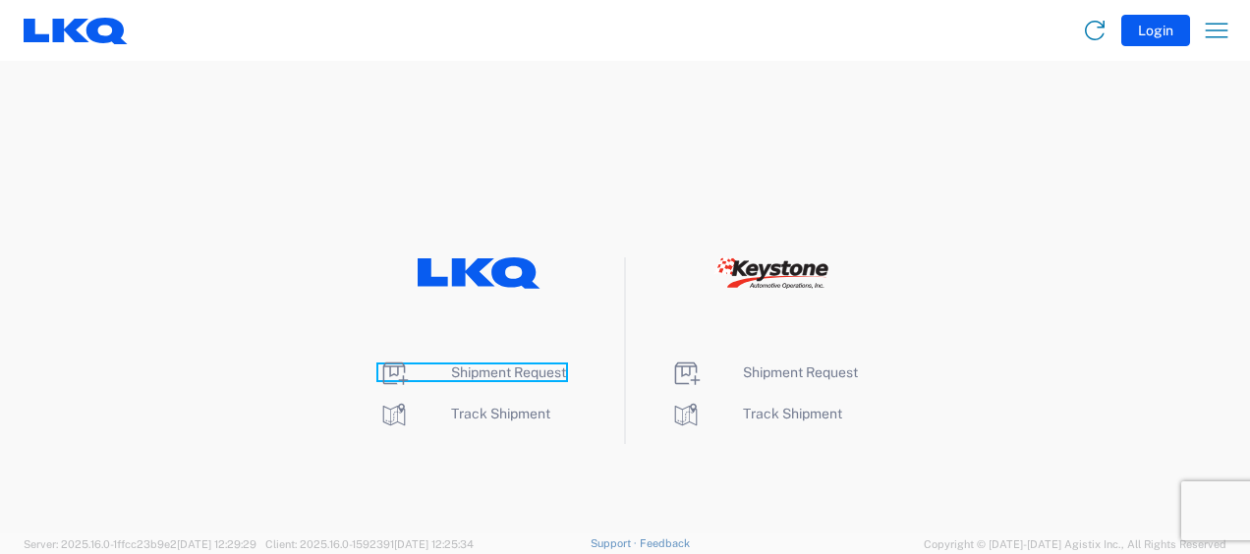
click at [495, 371] on span "Shipment Request" at bounding box center [508, 373] width 115 height 16
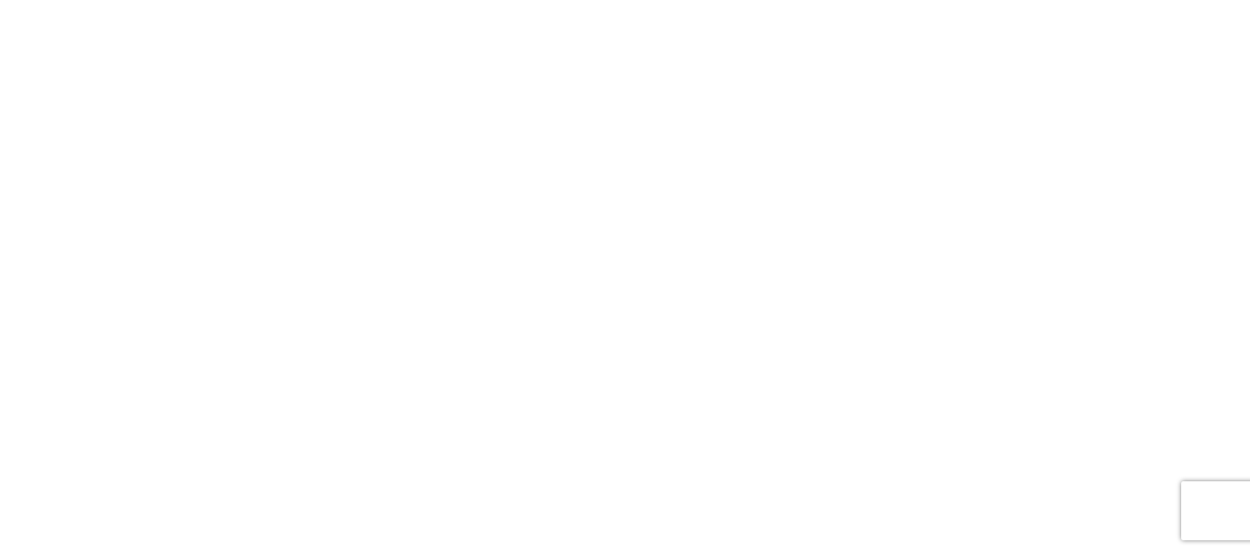
select select "FULL"
select select "LBS"
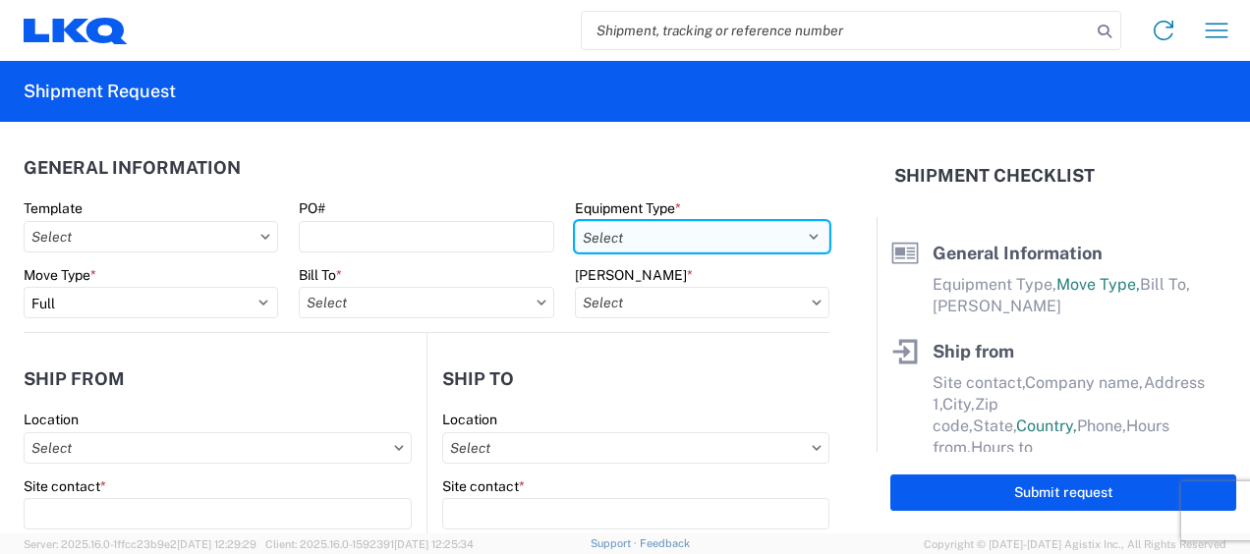
click at [761, 238] on select "Select 53’ Dry Van Flatbed Dropdeck (van) Lowboy (flatbed) Rail" at bounding box center [702, 236] width 254 height 31
select select "STDV"
click at [575, 221] on select "Select 53’ Dry Van Flatbed Dropdeck (van) Lowboy (flatbed) Rail" at bounding box center [702, 236] width 254 height 31
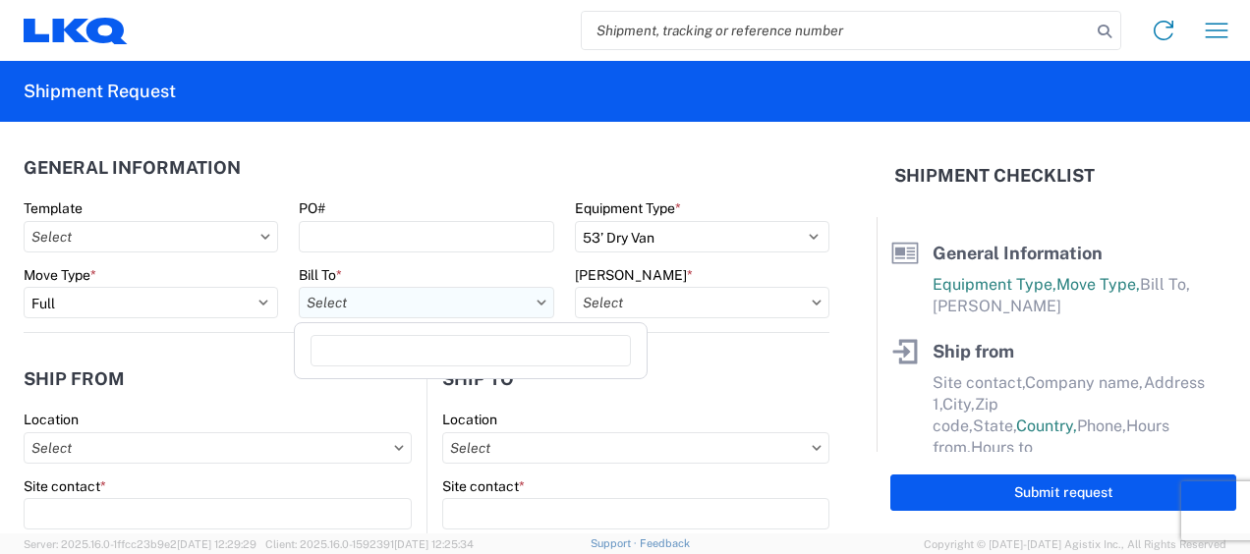
click at [445, 301] on input "Bill To *" at bounding box center [426, 302] width 254 height 31
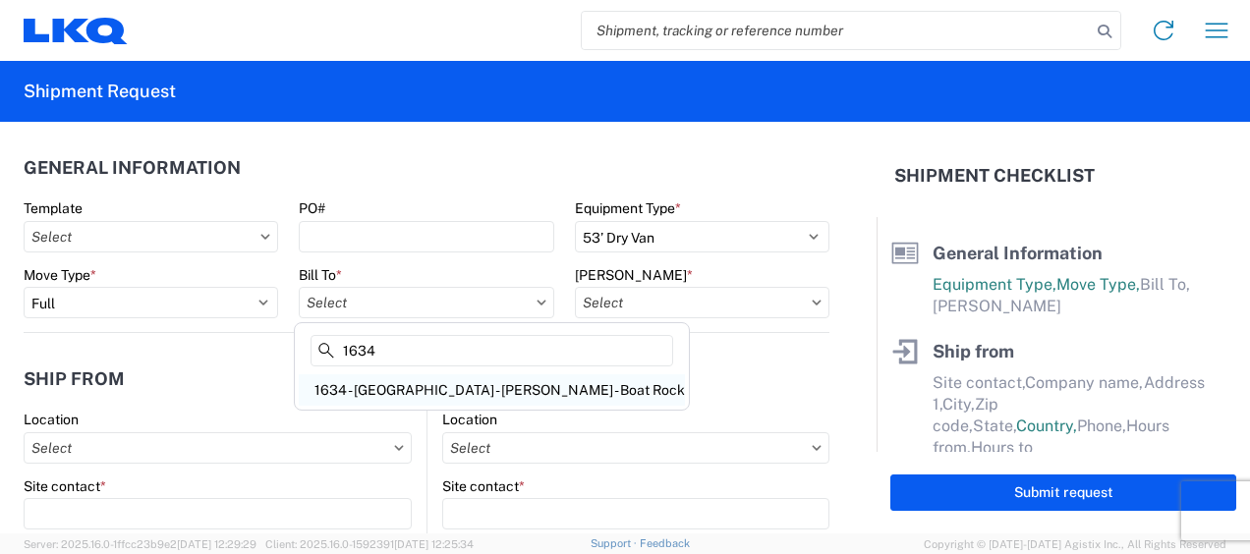
type input "1634"
click at [434, 389] on div "1634 - Atlanta - Knopf - Boat Rock" at bounding box center [492, 389] width 386 height 31
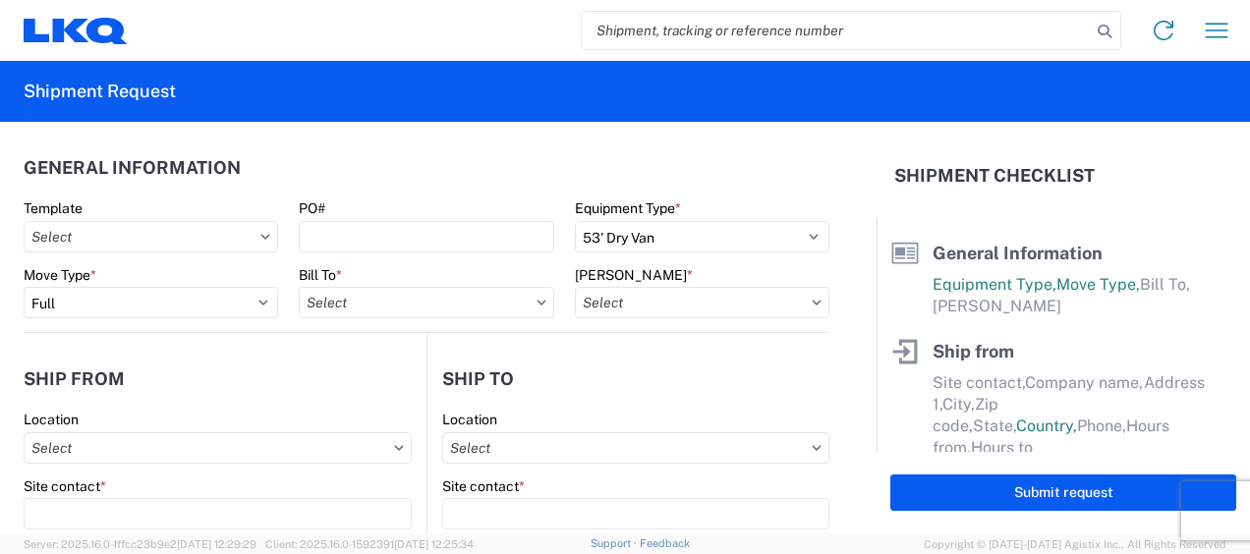
type input "1634 - Atlanta - Knopf - Boat Rock"
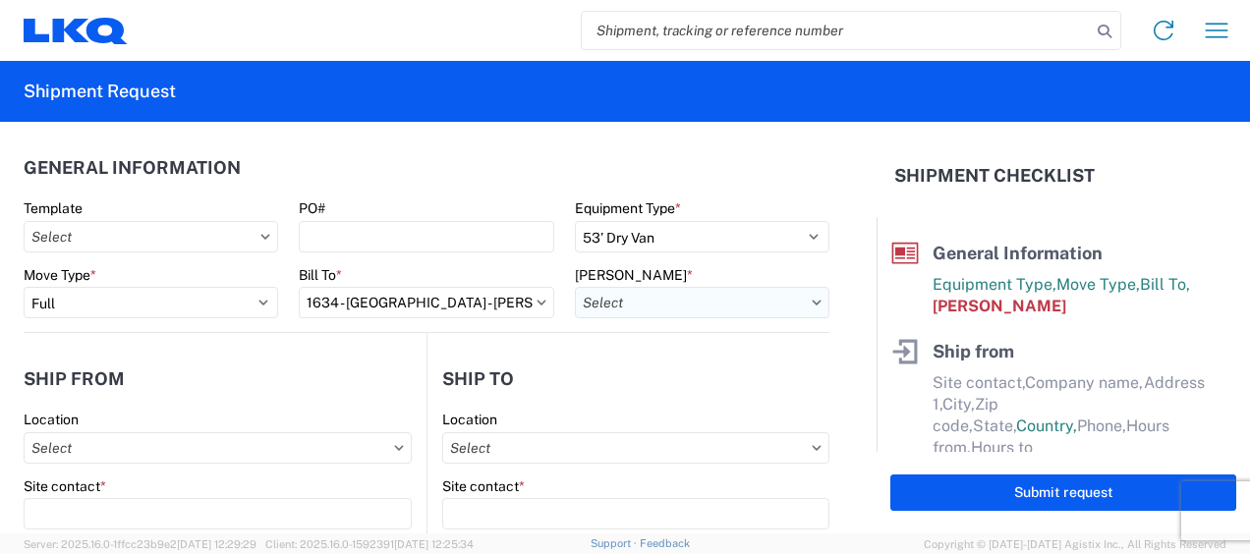
click at [755, 297] on input "Bill Code *" at bounding box center [702, 302] width 254 height 31
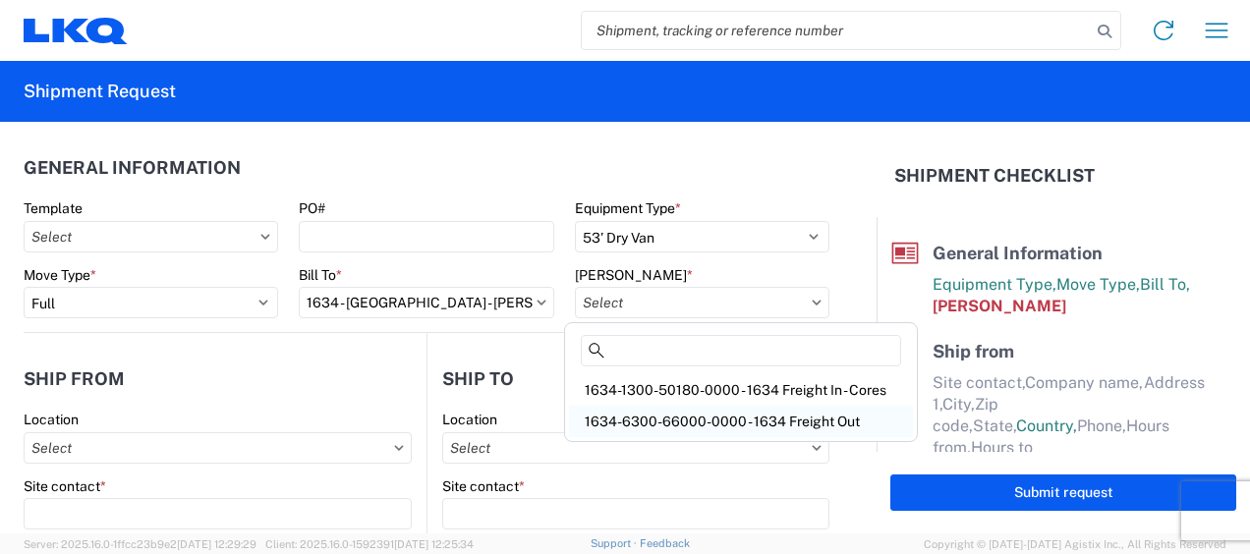
click at [770, 419] on div "1634-6300-66000-0000 - 1634 Freight Out" at bounding box center [741, 421] width 344 height 31
type input "1634-6300-66000-0000 - 1634 Freight Out"
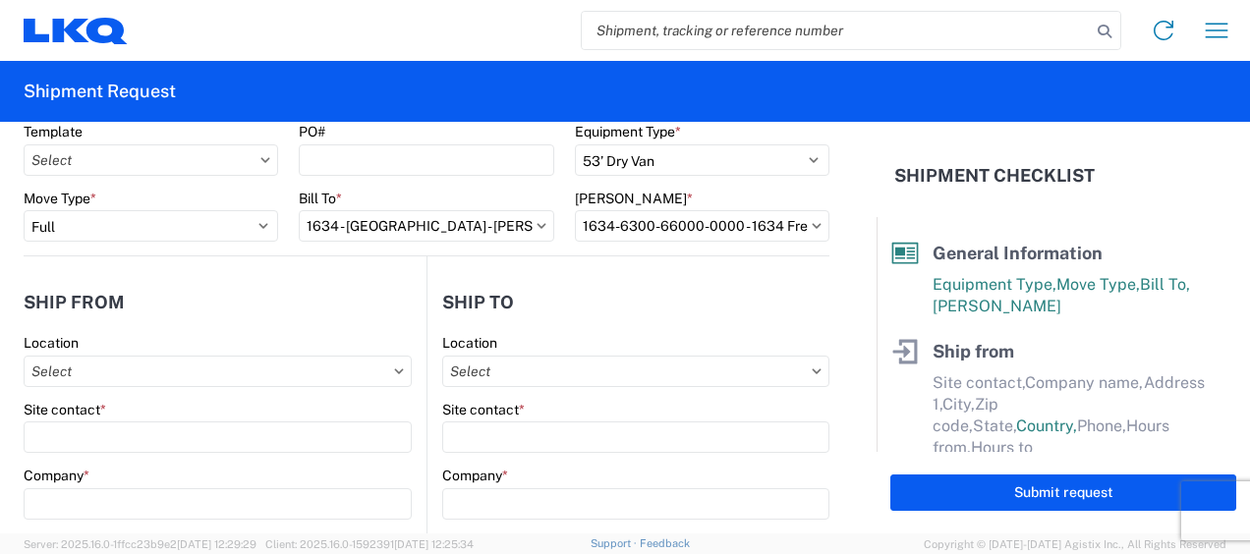
scroll to position [98, 0]
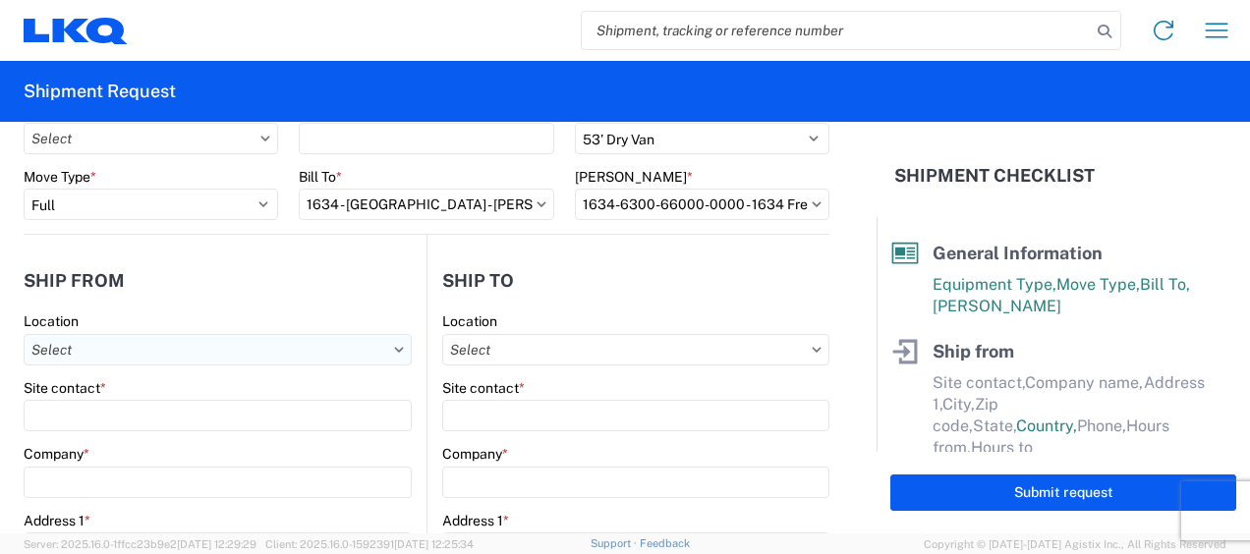
click at [104, 347] on input "Location" at bounding box center [218, 349] width 388 height 31
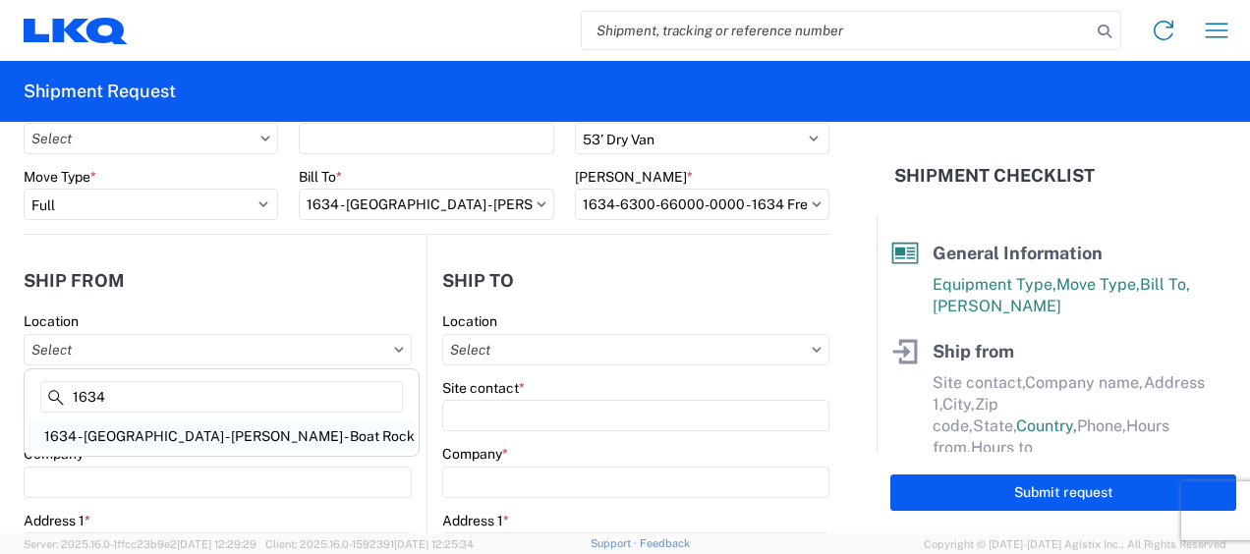
type input "1634"
click at [170, 440] on div "1634 - Atlanta - Knopf - Boat Rock" at bounding box center [221, 436] width 386 height 31
type input "1634 - Atlanta - Knopf - Boat Rock"
type input "LKQ Corporation"
type input "6320 Boat Rock Blvd SW"
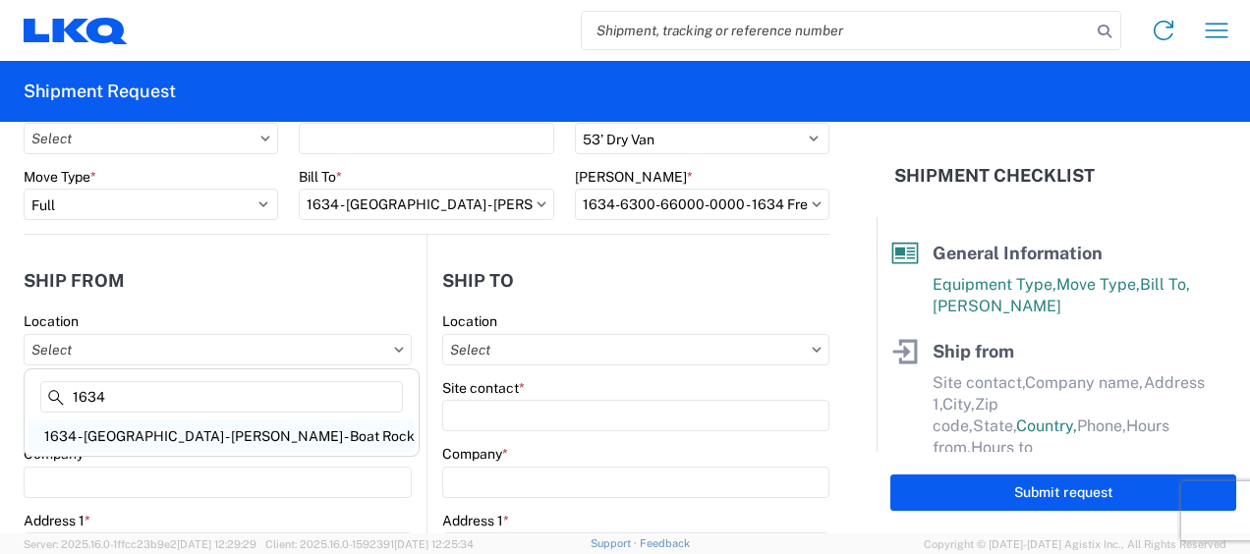
type input "Atlanta"
type input "30336"
select select "GA"
select select "US"
type input "678-399-8501"
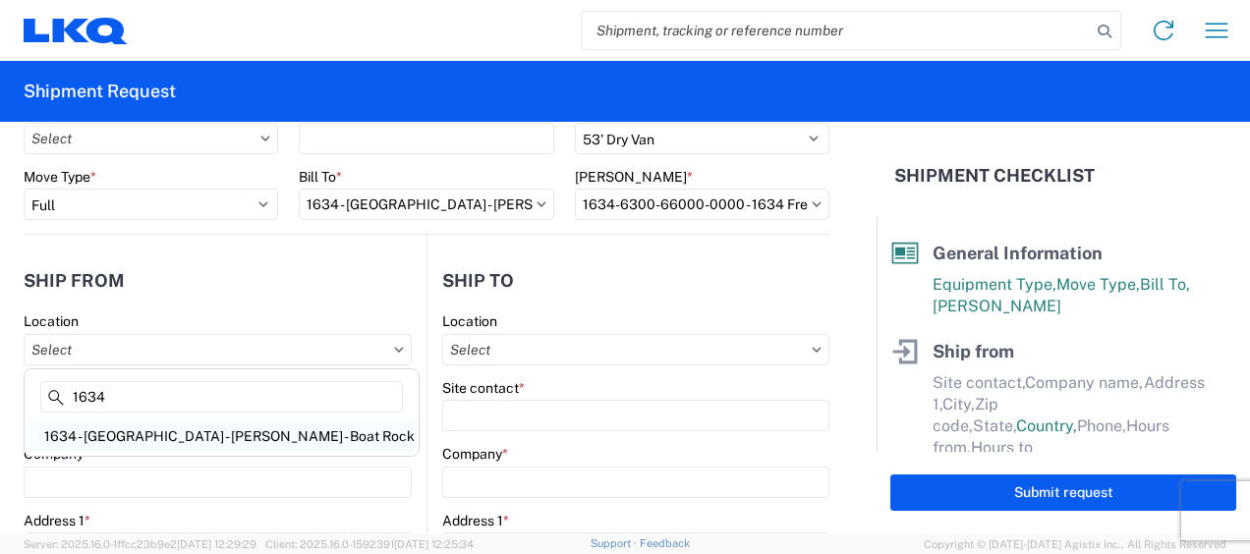
type input "00:00"
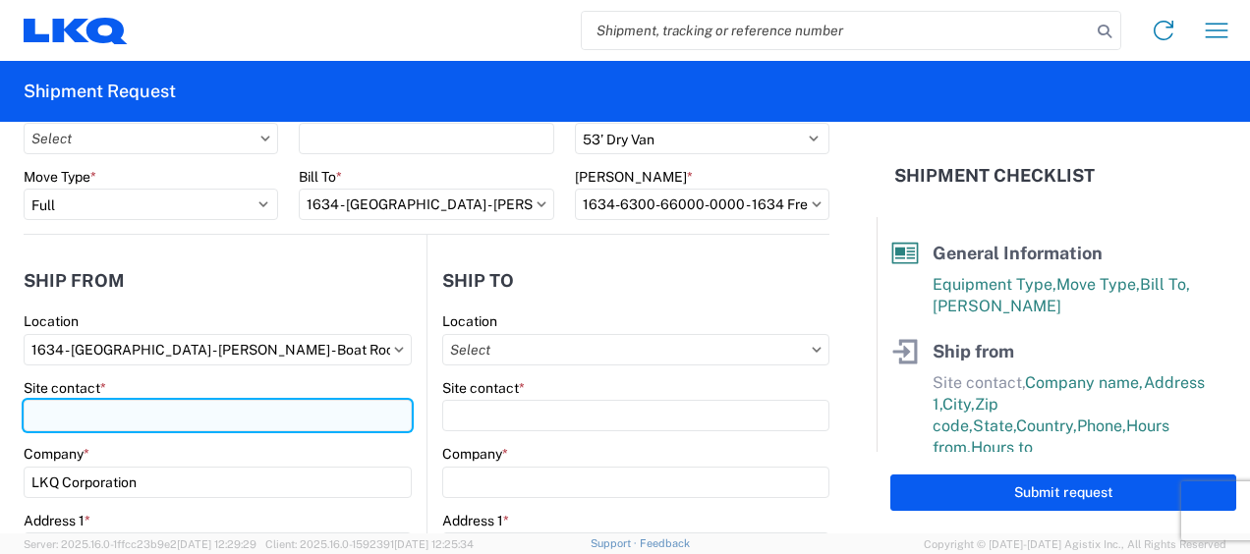
click at [88, 405] on input "Site contact *" at bounding box center [218, 415] width 388 height 31
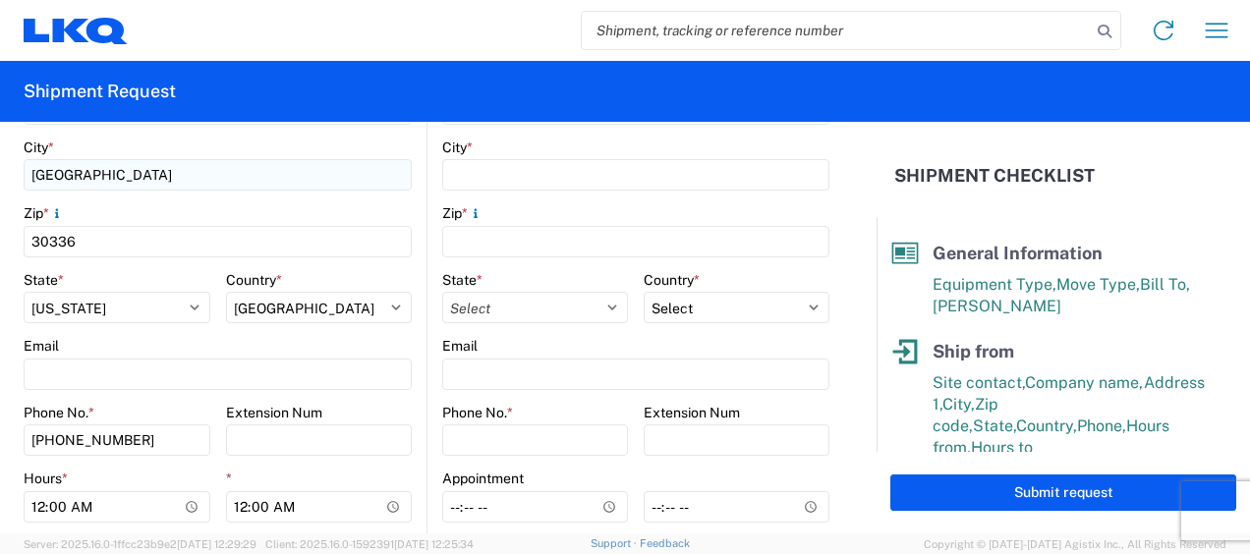
scroll to position [786, 0]
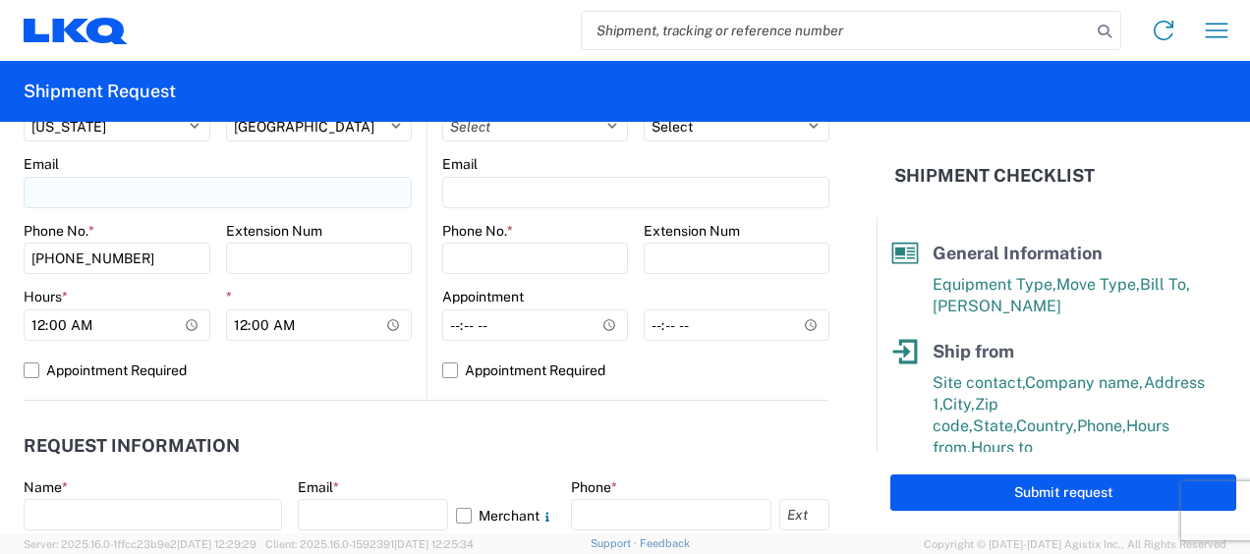
type input "jason v"
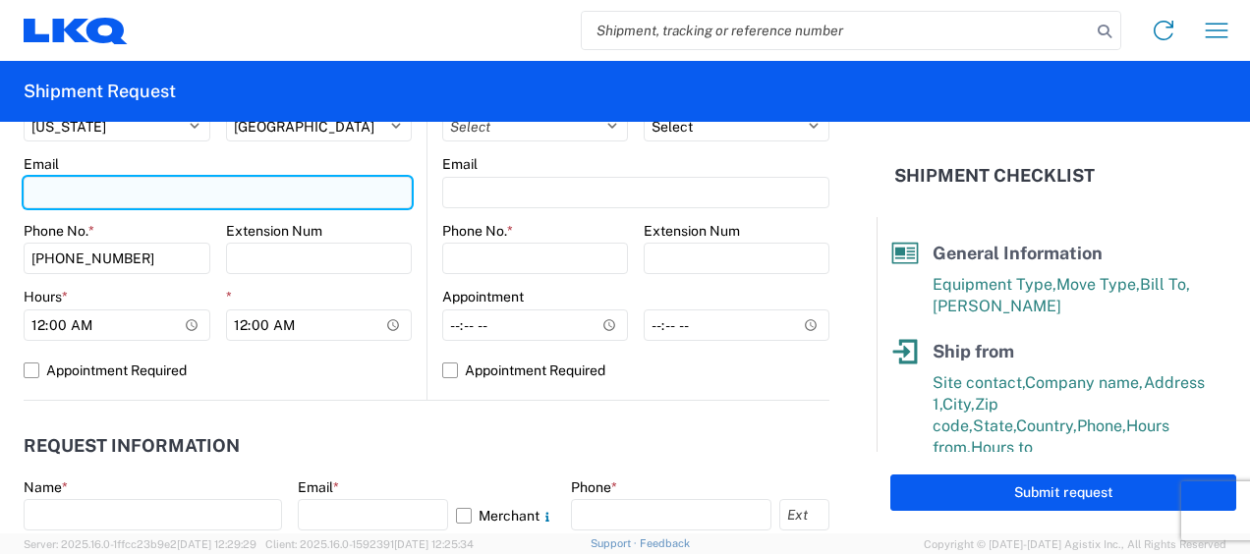
click at [108, 195] on input "Email" at bounding box center [218, 192] width 388 height 31
type input "mjvoyles@lkqcorp.com"
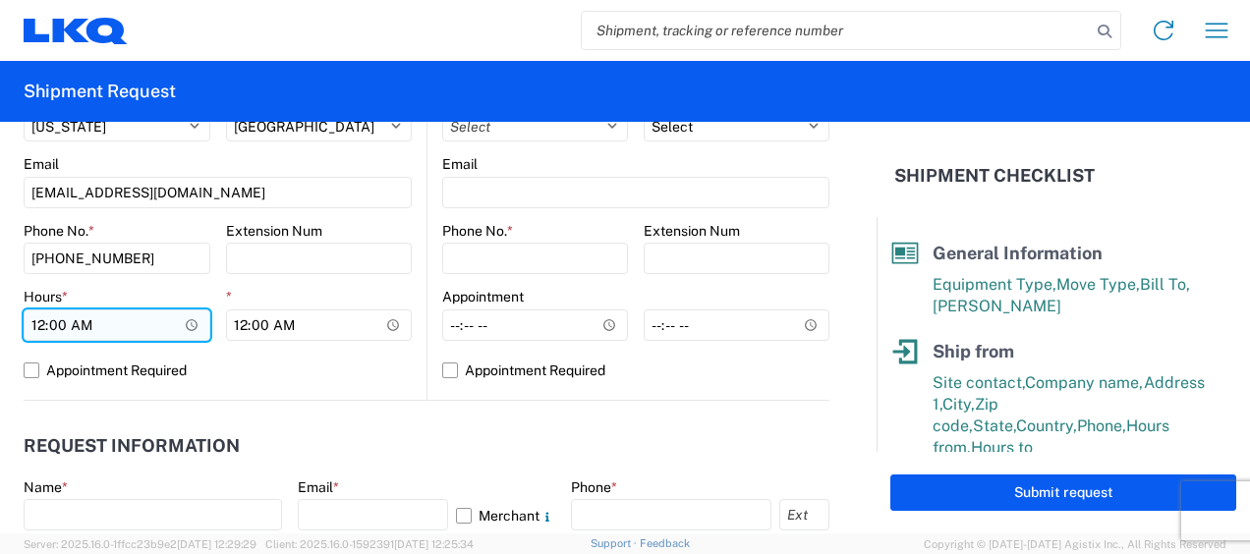
click at [39, 323] on input "00:00" at bounding box center [117, 325] width 187 height 31
type input "07:00"
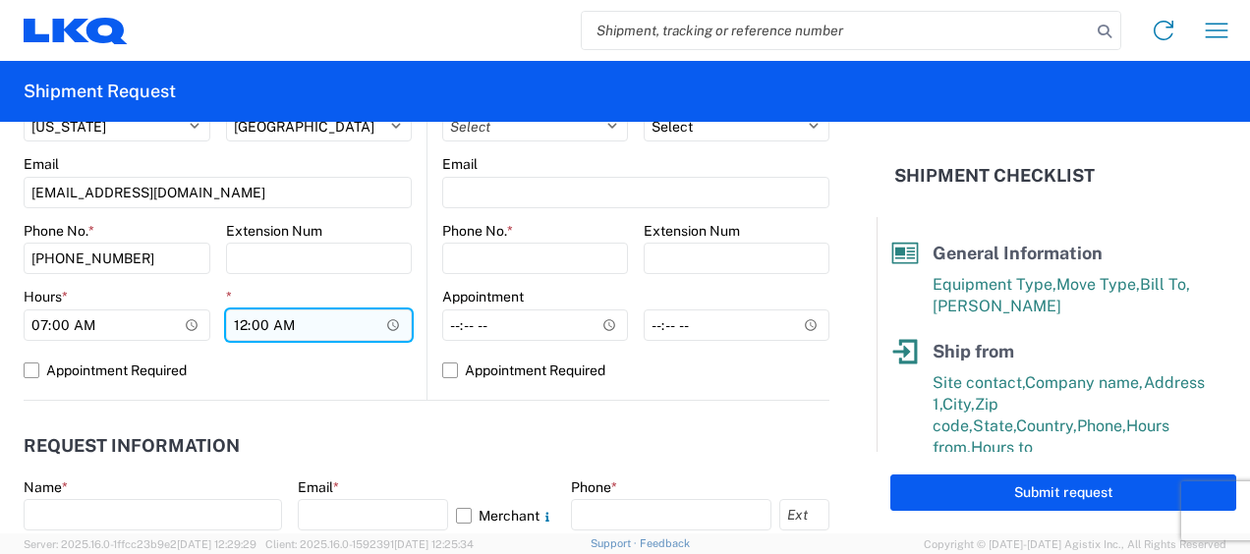
click at [238, 323] on input "00:00" at bounding box center [319, 325] width 187 height 31
type input "11:00"
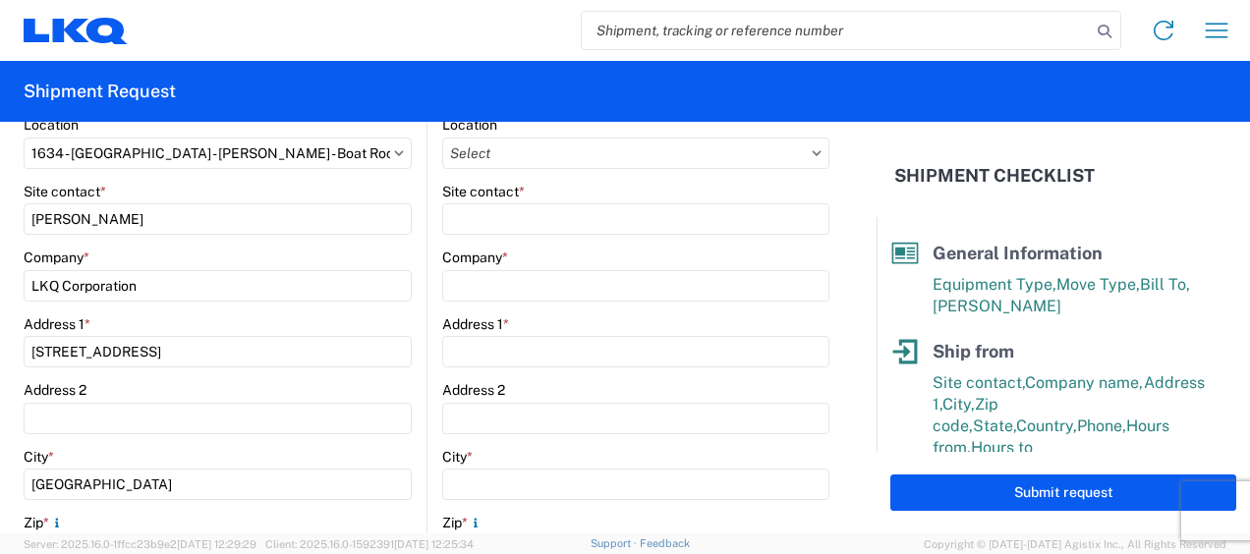
scroll to position [98, 0]
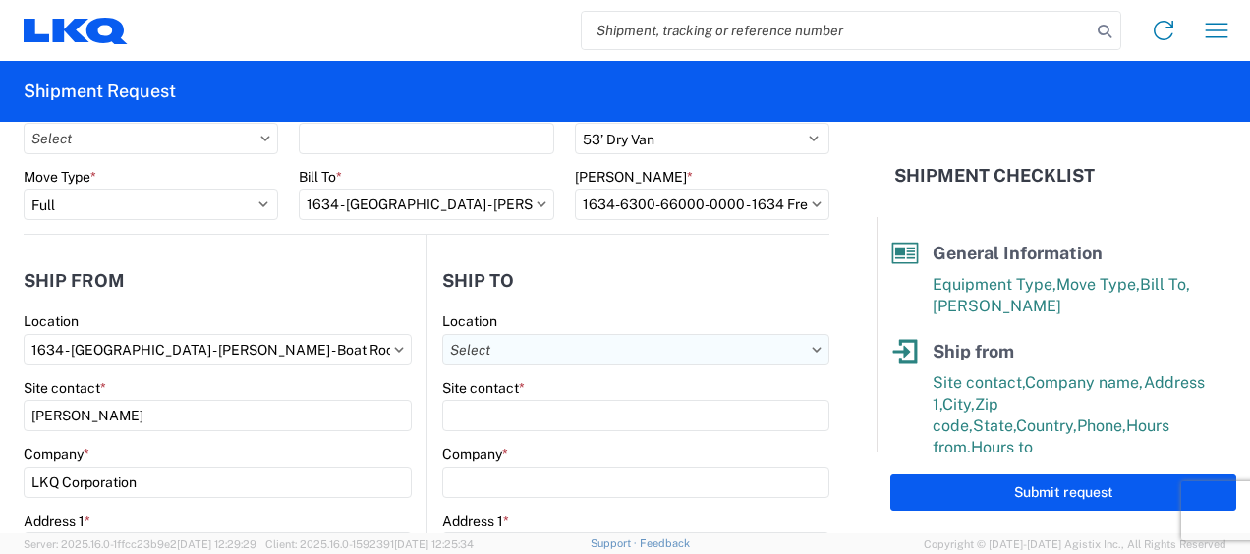
click at [753, 341] on input "Location" at bounding box center [635, 349] width 387 height 31
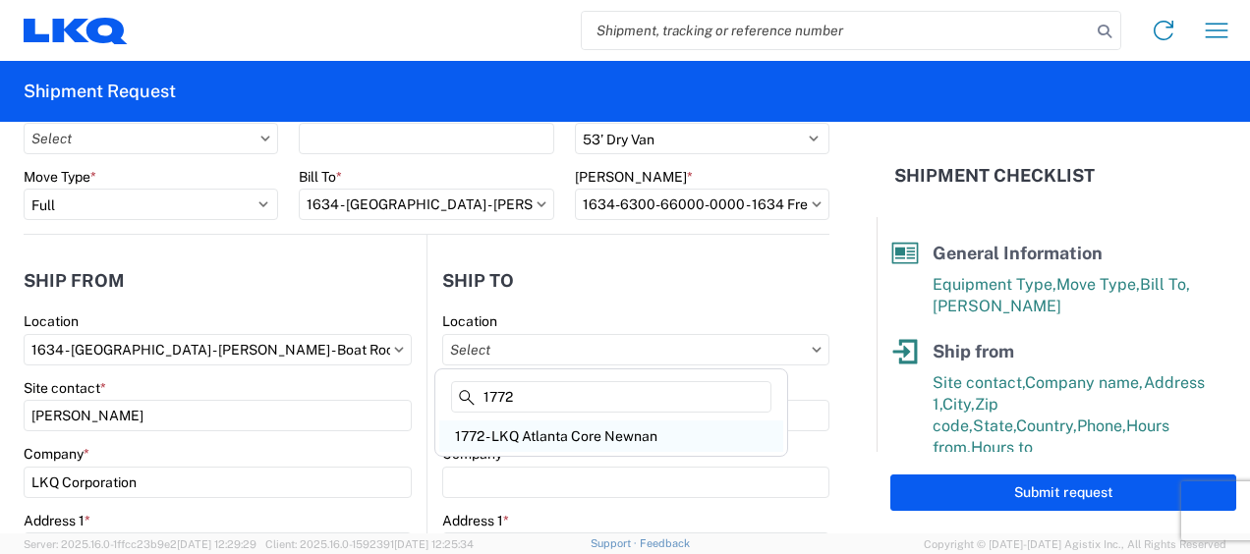
type input "1772"
click at [581, 435] on div "1772 - LKQ Atlanta Core Newnan" at bounding box center [611, 436] width 344 height 31
type input "1772 - LKQ Atlanta Core Newnan"
type input "LKQ Corporation"
type input "32 Dart Rd"
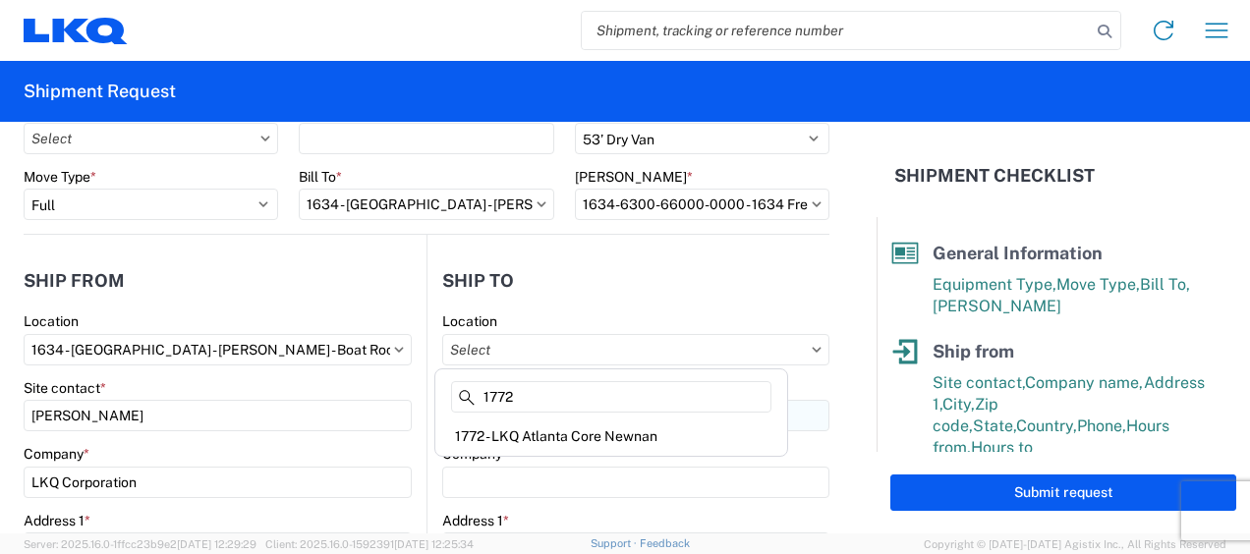
type input "Newnan"
type input "30265"
select select "US"
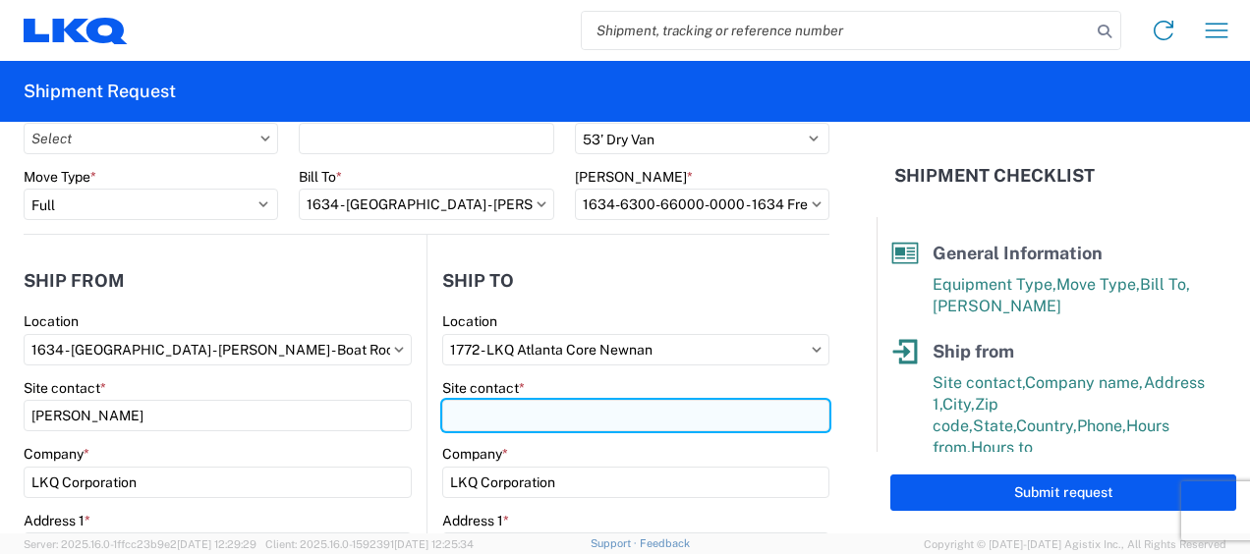
click at [492, 415] on input "Site contact *" at bounding box center [635, 415] width 387 height 31
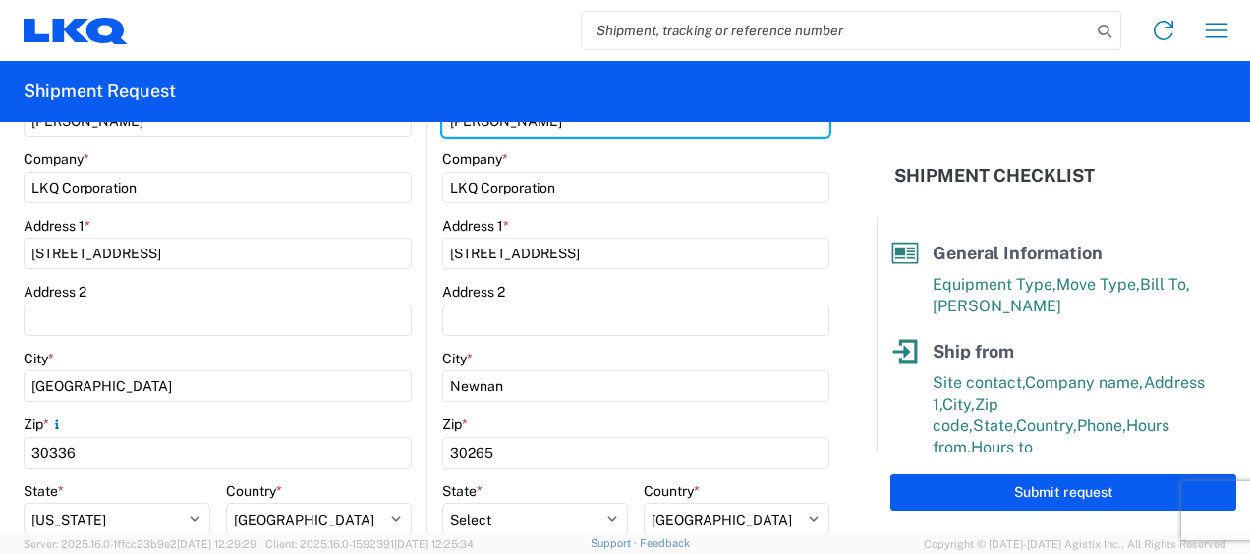
scroll to position [590, 0]
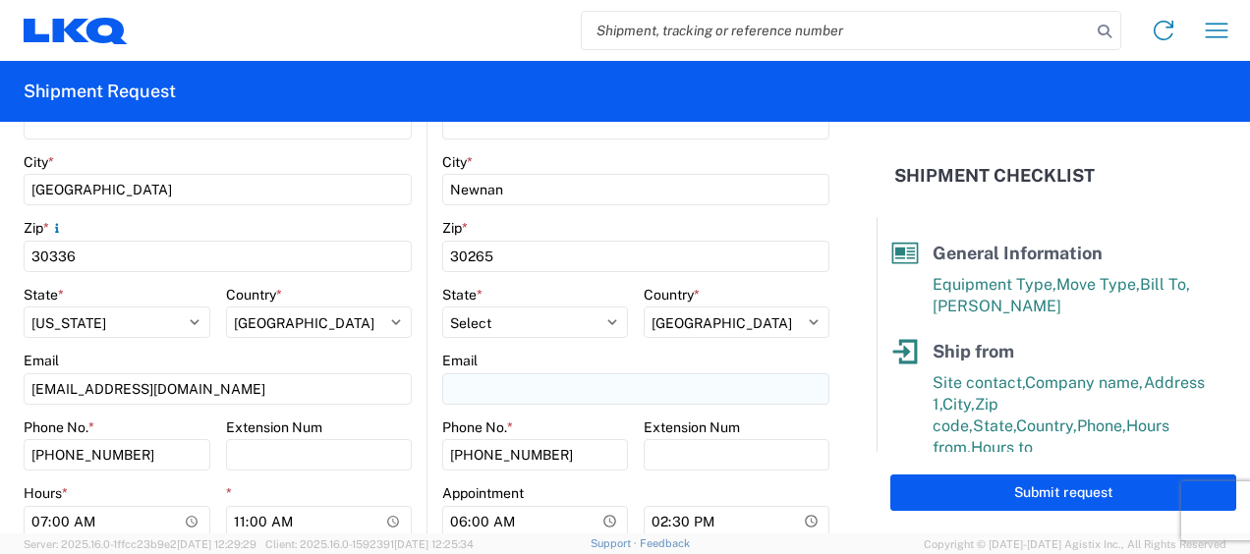
type input "brian schmidt"
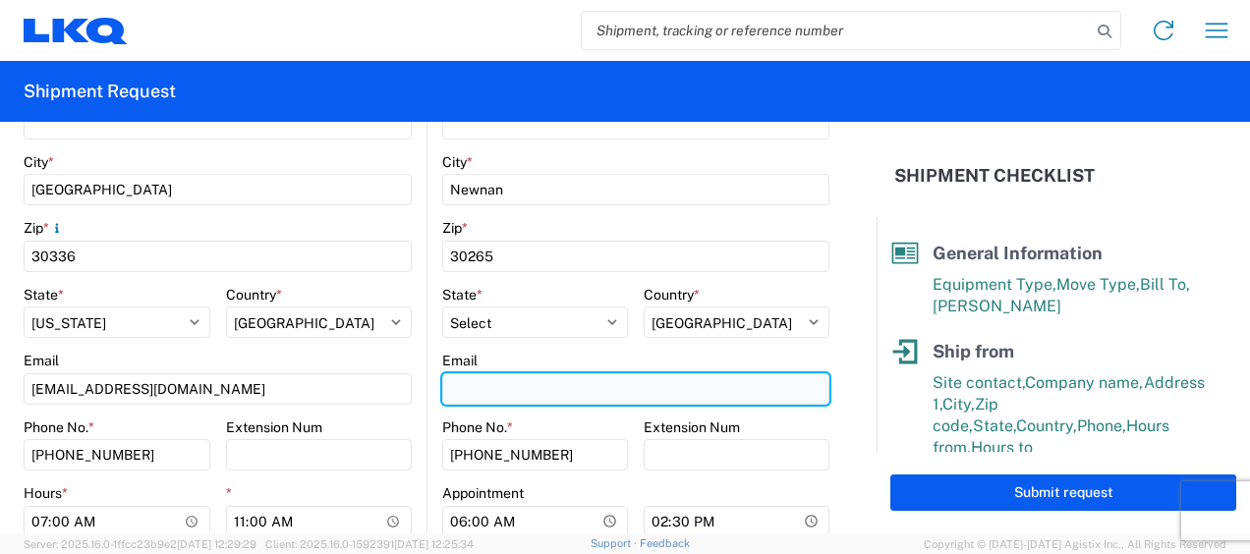
drag, startPoint x: 503, startPoint y: 386, endPoint x: 513, endPoint y: 381, distance: 11.0
click at [503, 386] on input "Email" at bounding box center [635, 388] width 387 height 31
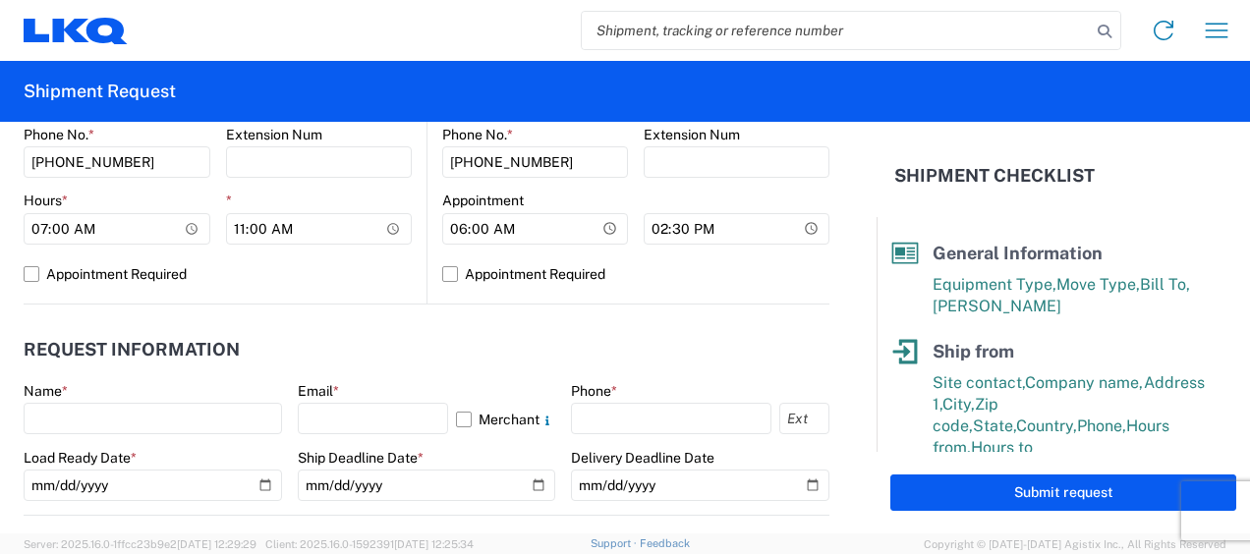
scroll to position [884, 0]
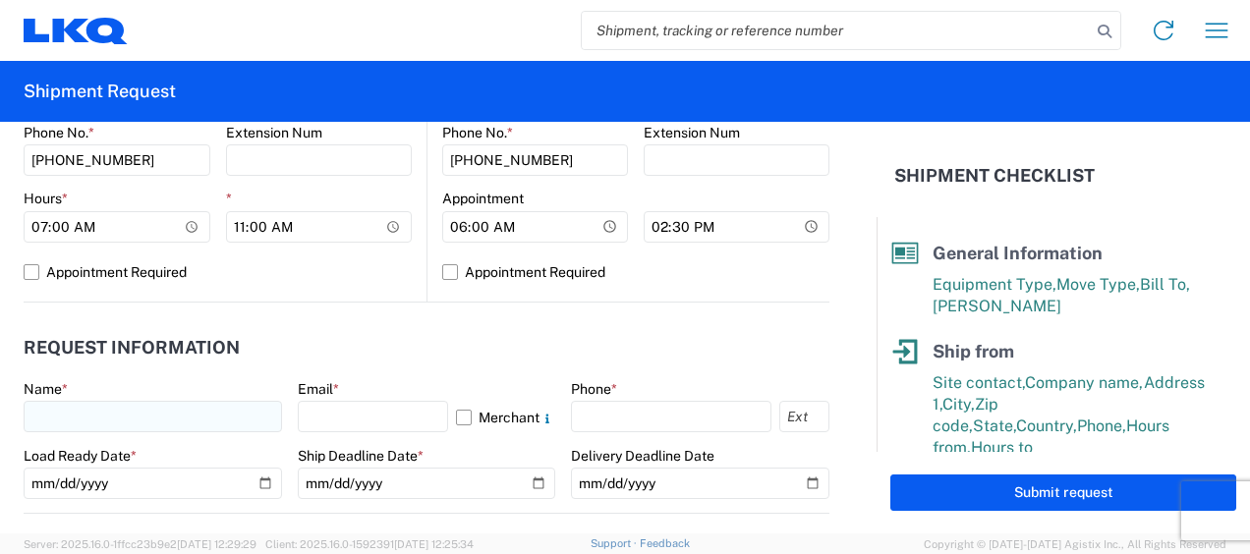
type input "jbschmidt@lkqcorp.com"
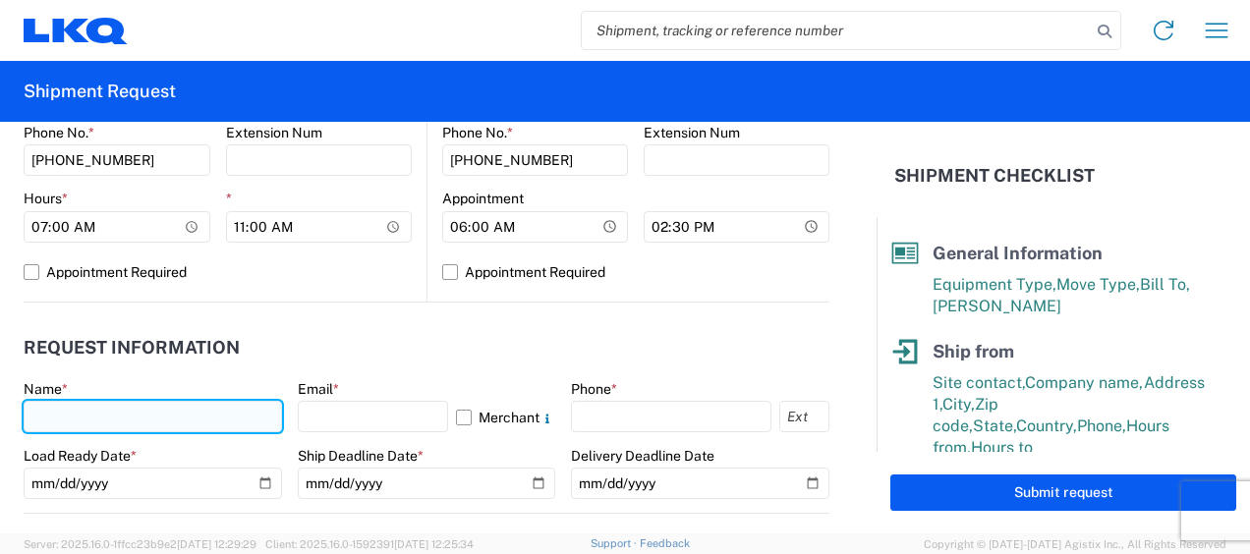
click at [125, 416] on input "text" at bounding box center [153, 416] width 258 height 31
type input "jason v"
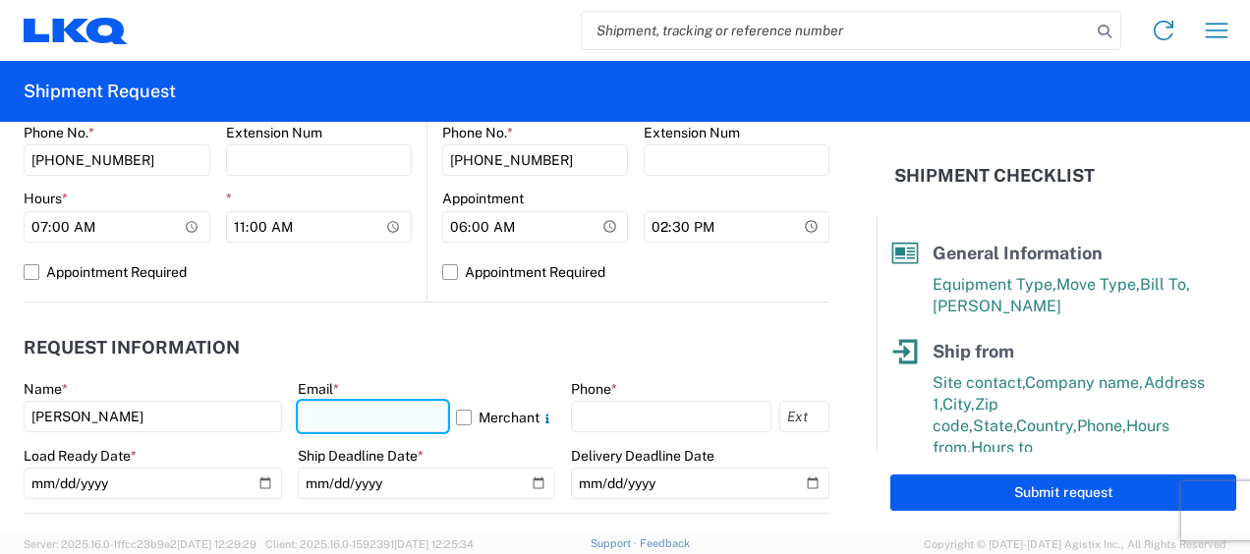
click at [367, 413] on input "text" at bounding box center [373, 416] width 151 height 31
type input "mjvoyles@lkqcorp.com"
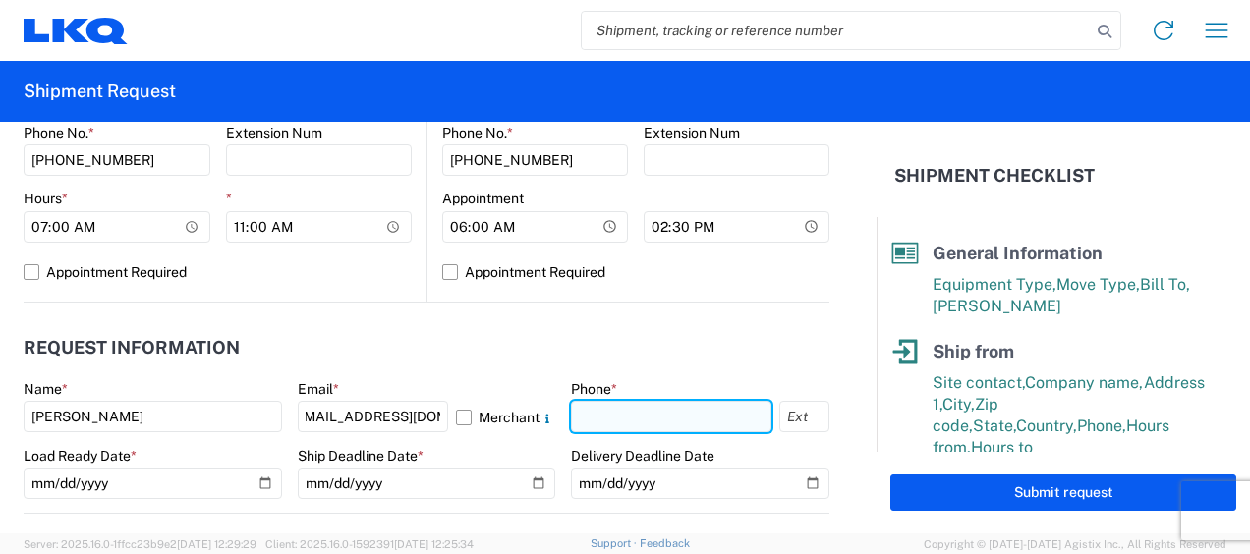
click at [668, 417] on input "text" at bounding box center [671, 416] width 200 height 31
type input "6783998501"
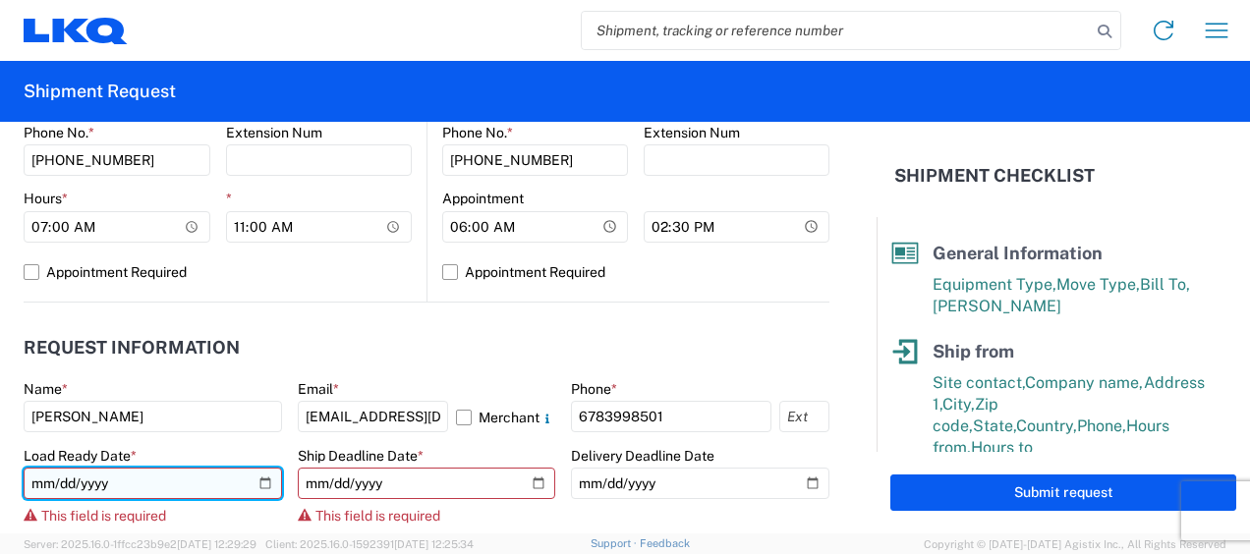
click at [41, 484] on input "date" at bounding box center [153, 483] width 258 height 31
type input "2025-08-14"
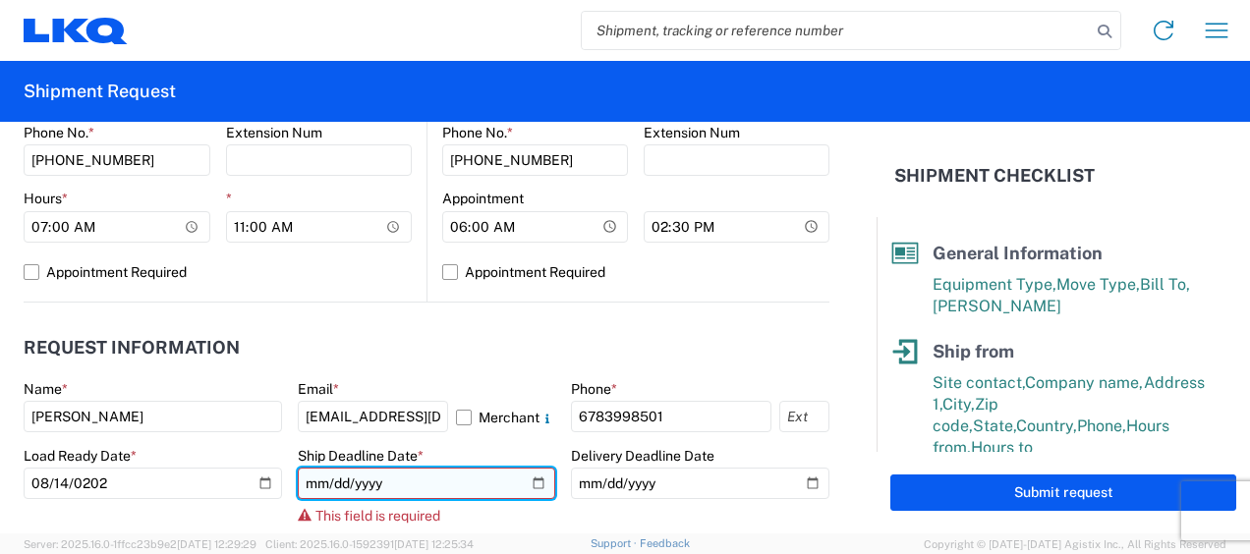
click at [311, 480] on input "date" at bounding box center [427, 483] width 258 height 31
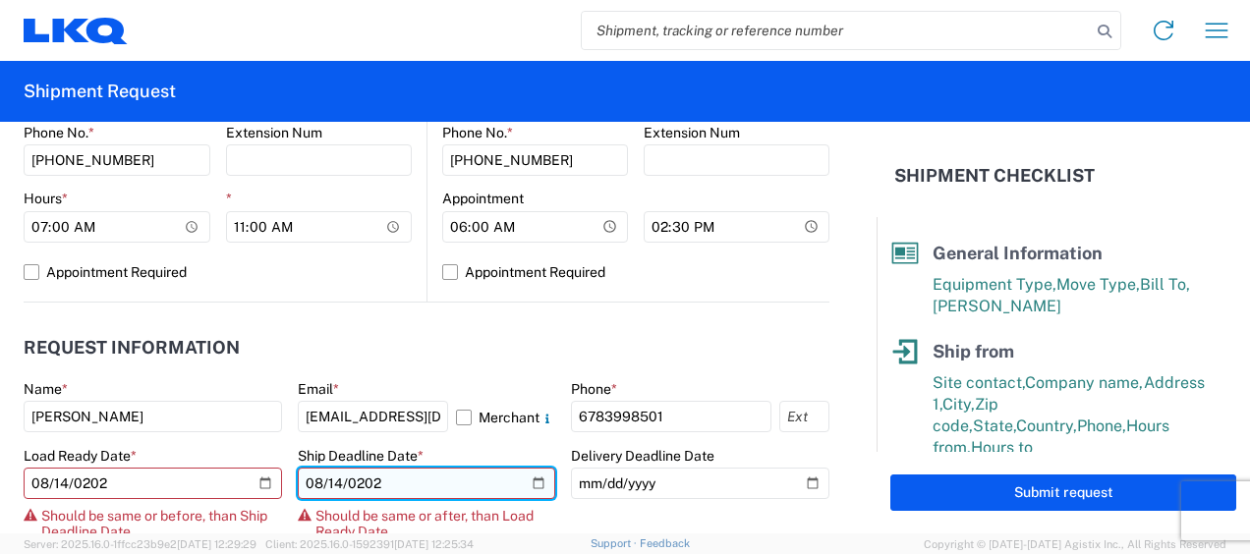
type input "2025-08-14"
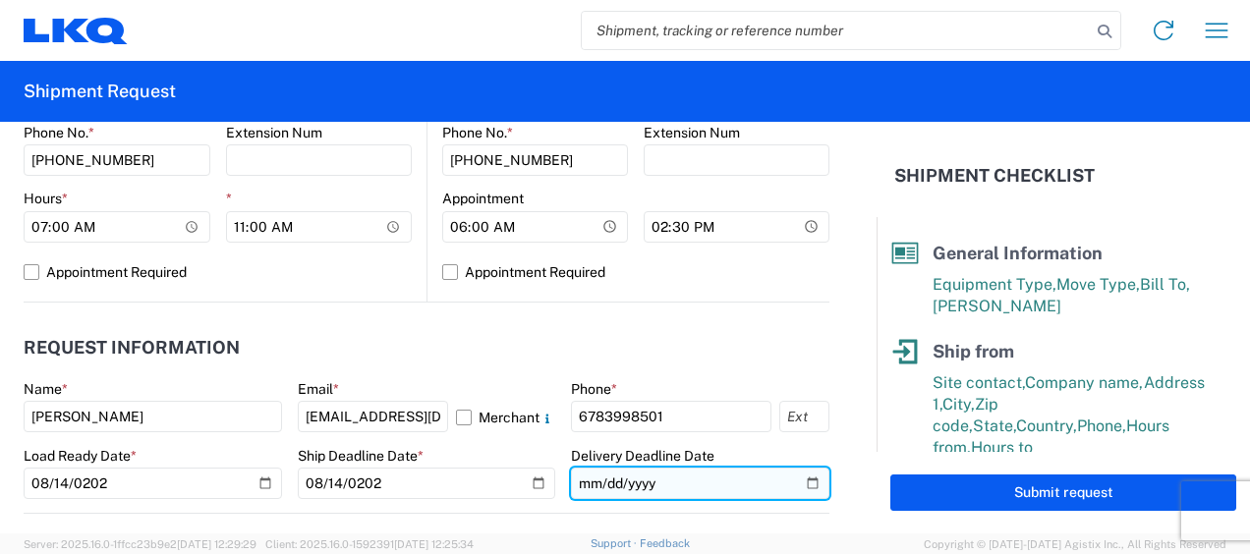
click at [584, 483] on input "date" at bounding box center [700, 483] width 258 height 31
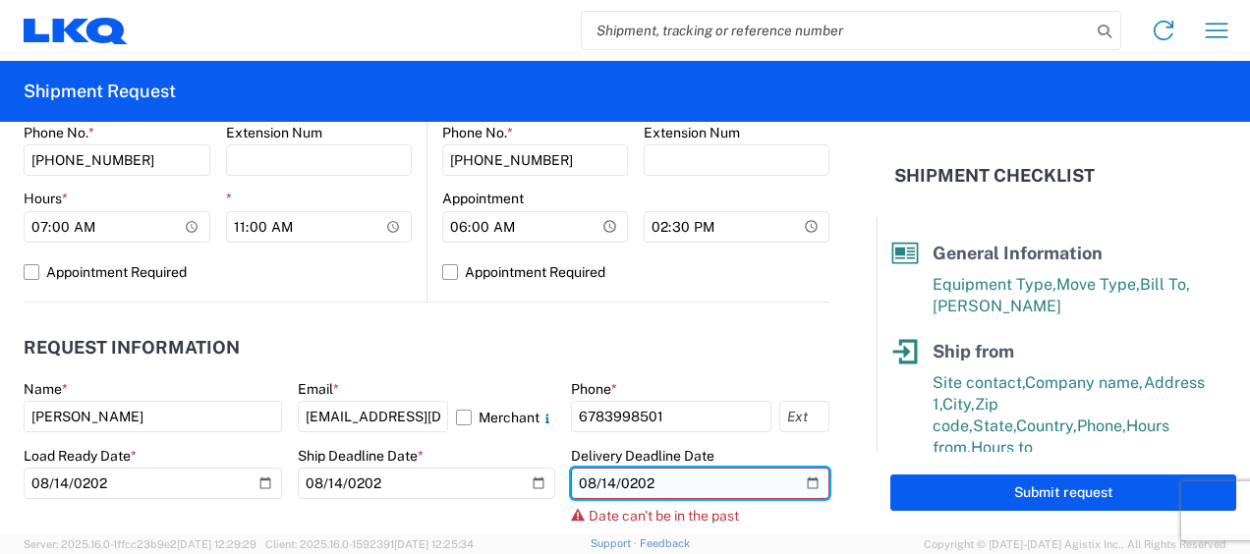
type input "2025-08-14"
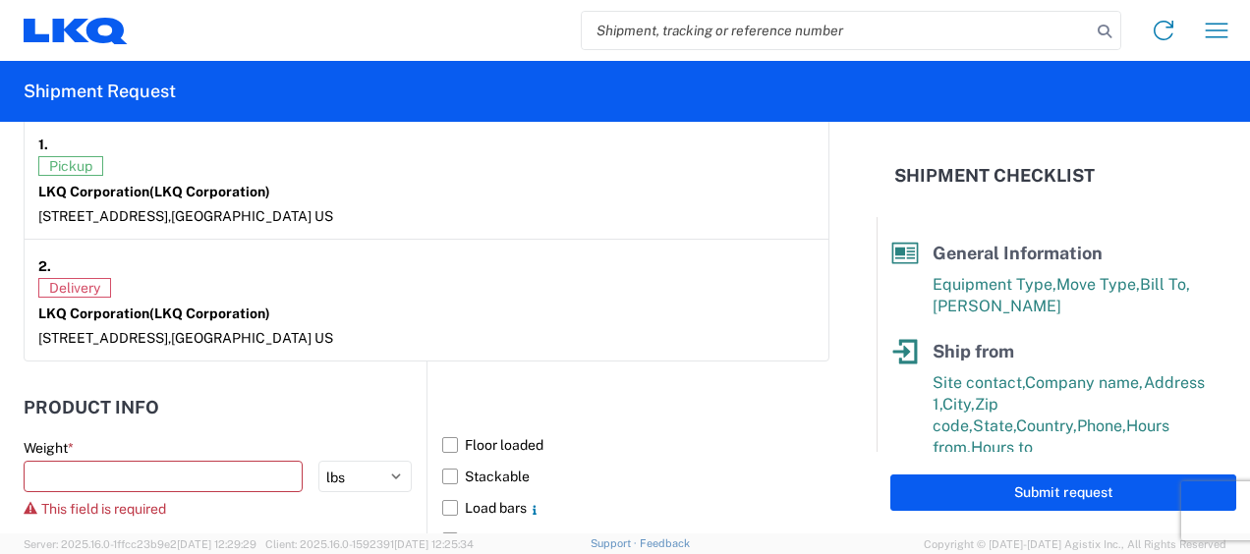
scroll to position [1572, 0]
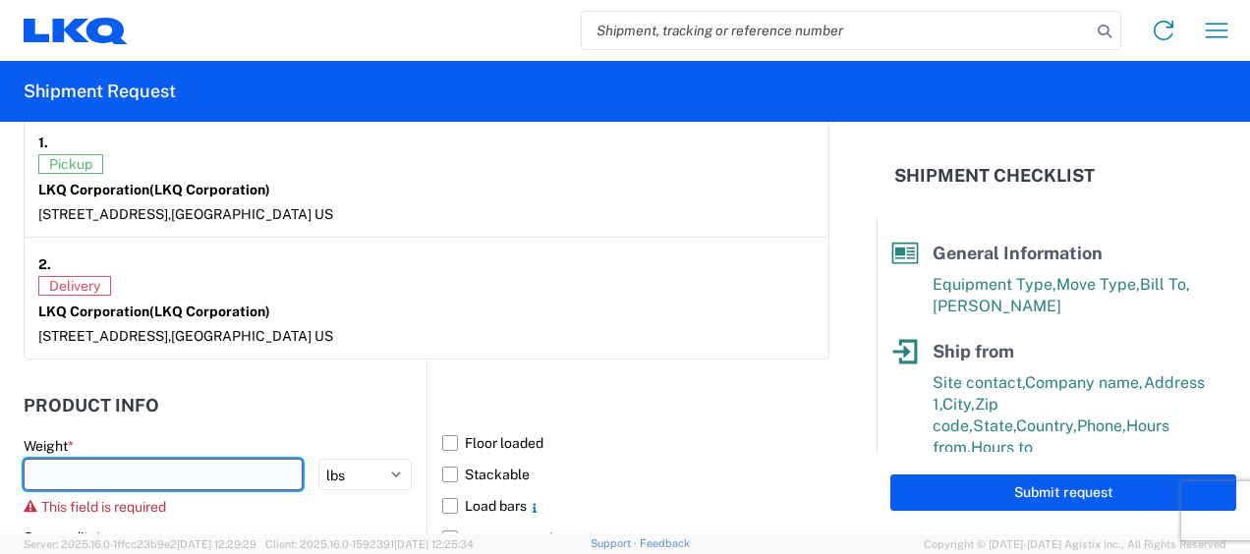
click at [164, 468] on input "number" at bounding box center [163, 474] width 279 height 31
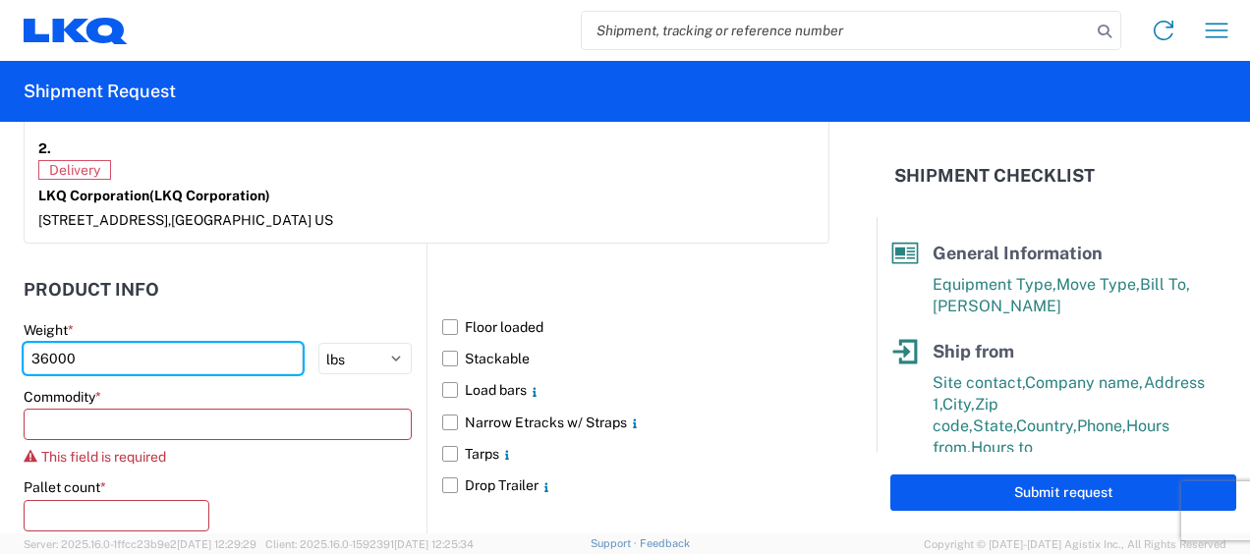
scroll to position [1867, 0]
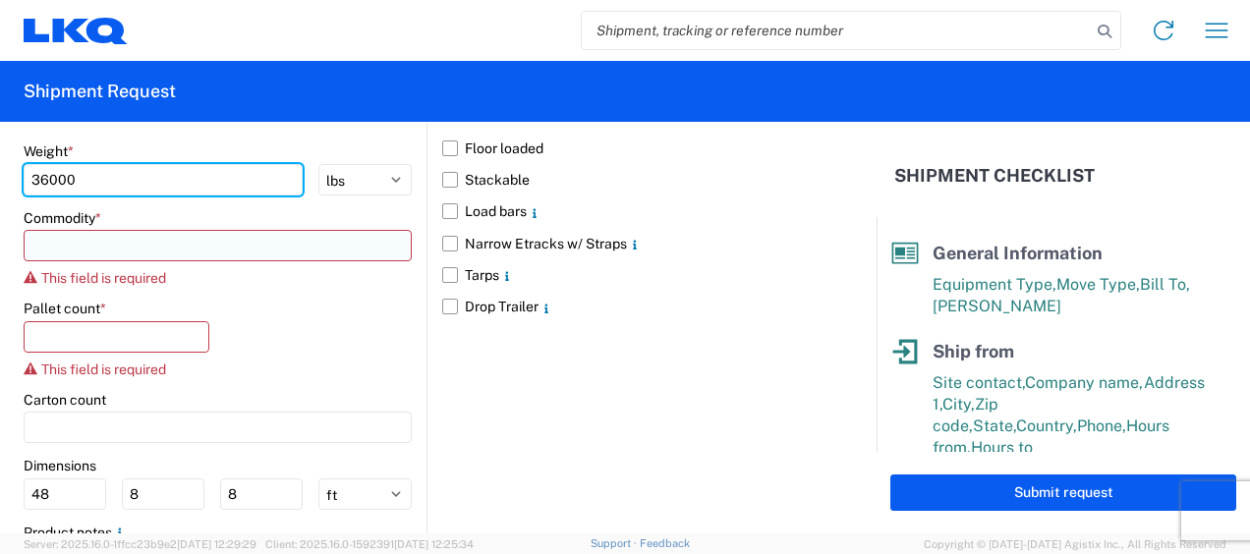
type input "36000"
click at [155, 241] on input at bounding box center [218, 245] width 388 height 31
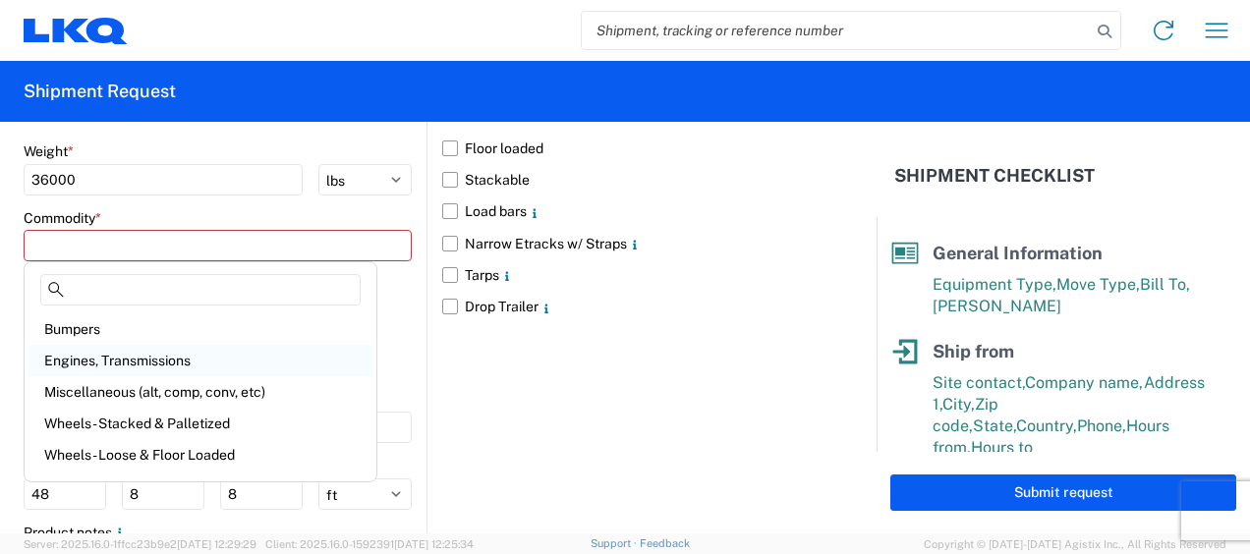
click at [127, 360] on div "Engines, Transmissions" at bounding box center [200, 360] width 344 height 31
type input "Engines, Transmissions"
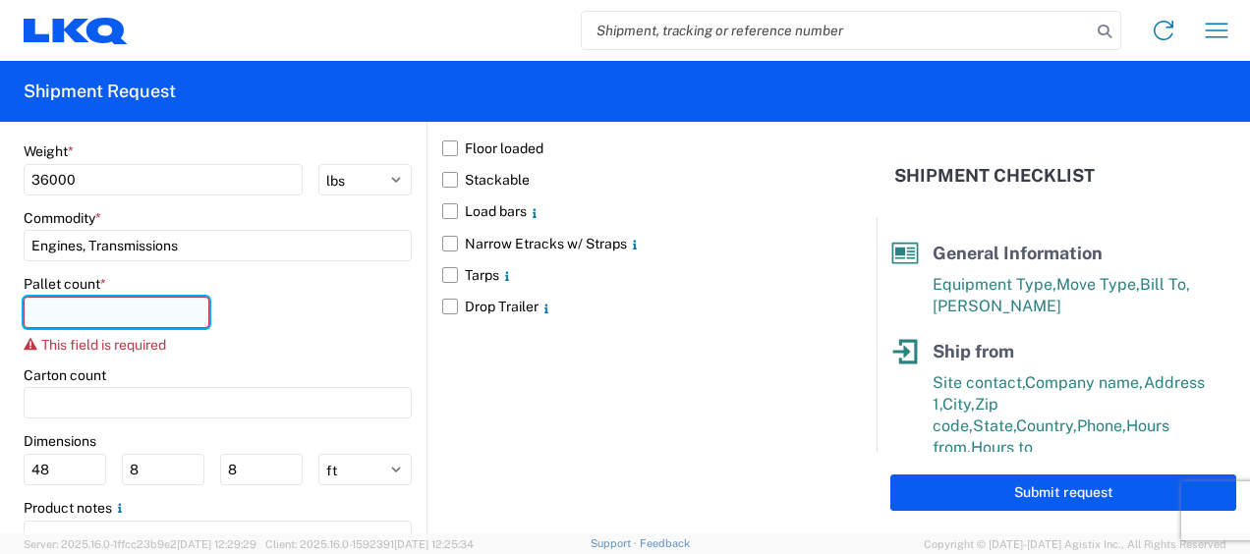
click at [96, 312] on input "number" at bounding box center [117, 312] width 186 height 31
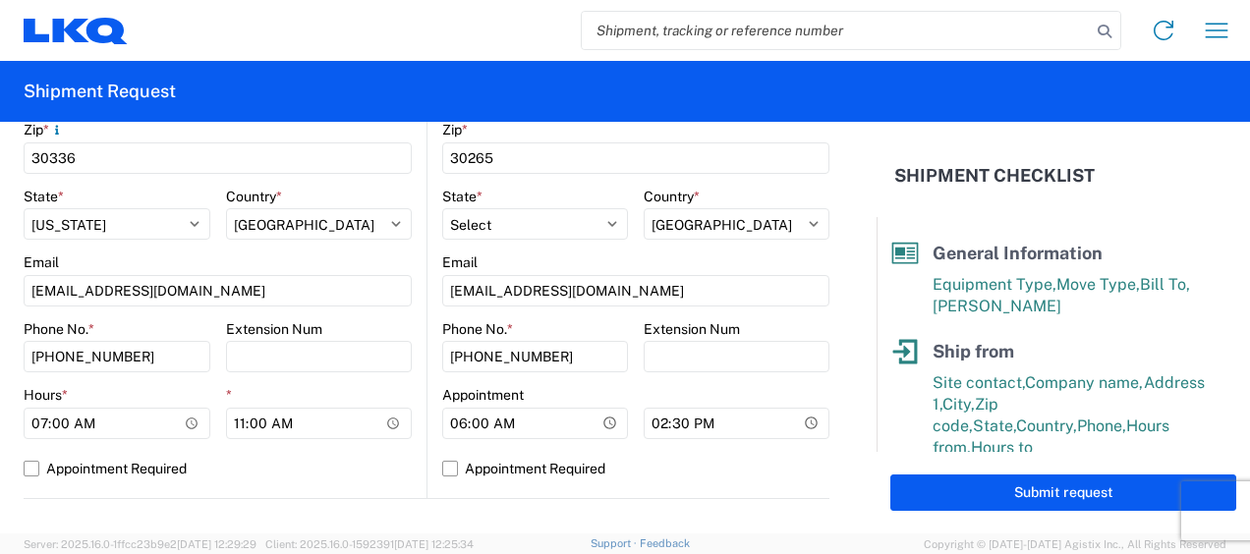
scroll to position [491, 0]
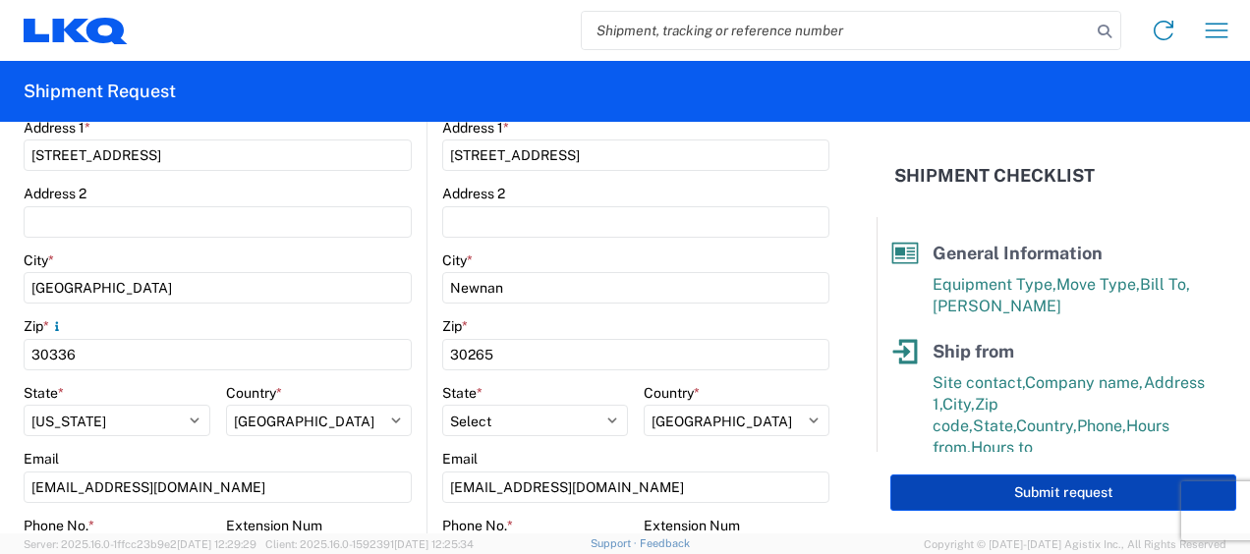
type input "24"
click at [1077, 491] on button "Submit request" at bounding box center [1063, 493] width 346 height 36
select select "US"
